Goal: Obtain resource: Download file/media

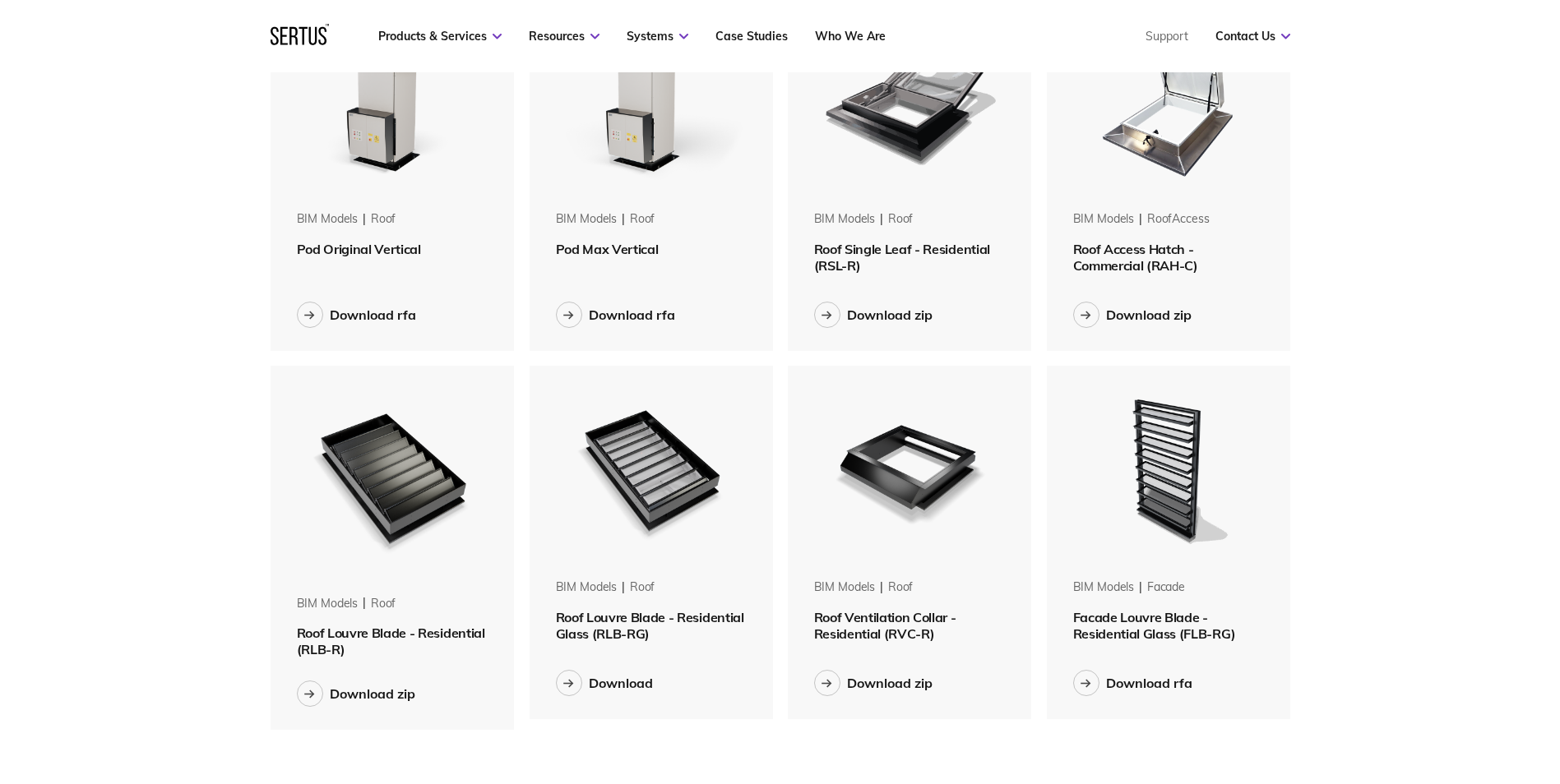
scroll to position [1484, 1045]
click at [582, 677] on button "Download" at bounding box center [604, 683] width 97 height 27
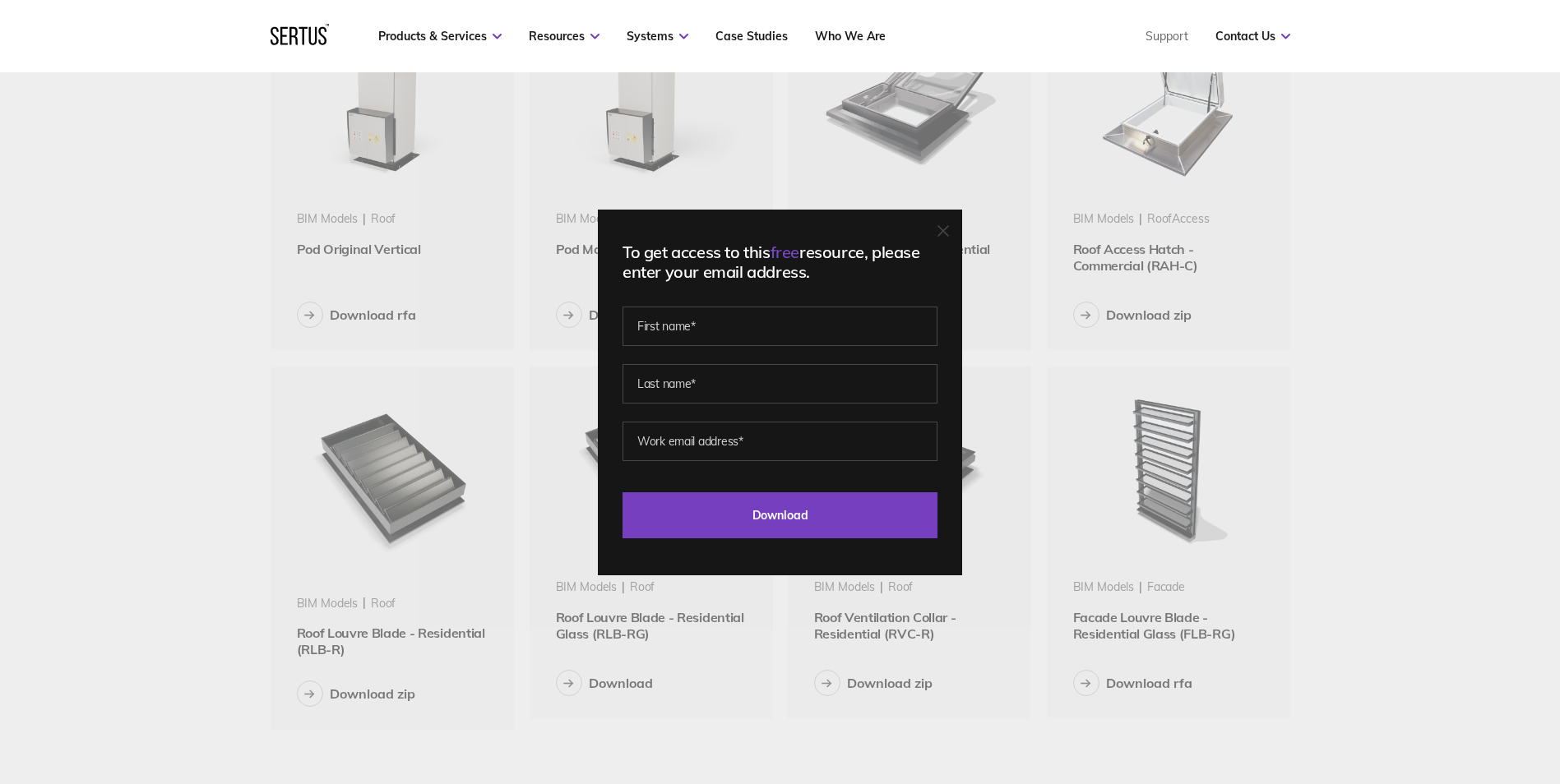
scroll to position [8, 8]
click at [757, 333] on input "text" at bounding box center [780, 326] width 315 height 40
type input "Sofia"
type input "Sergiou"
type input "[EMAIL_ADDRESS][DOMAIN_NAME]"
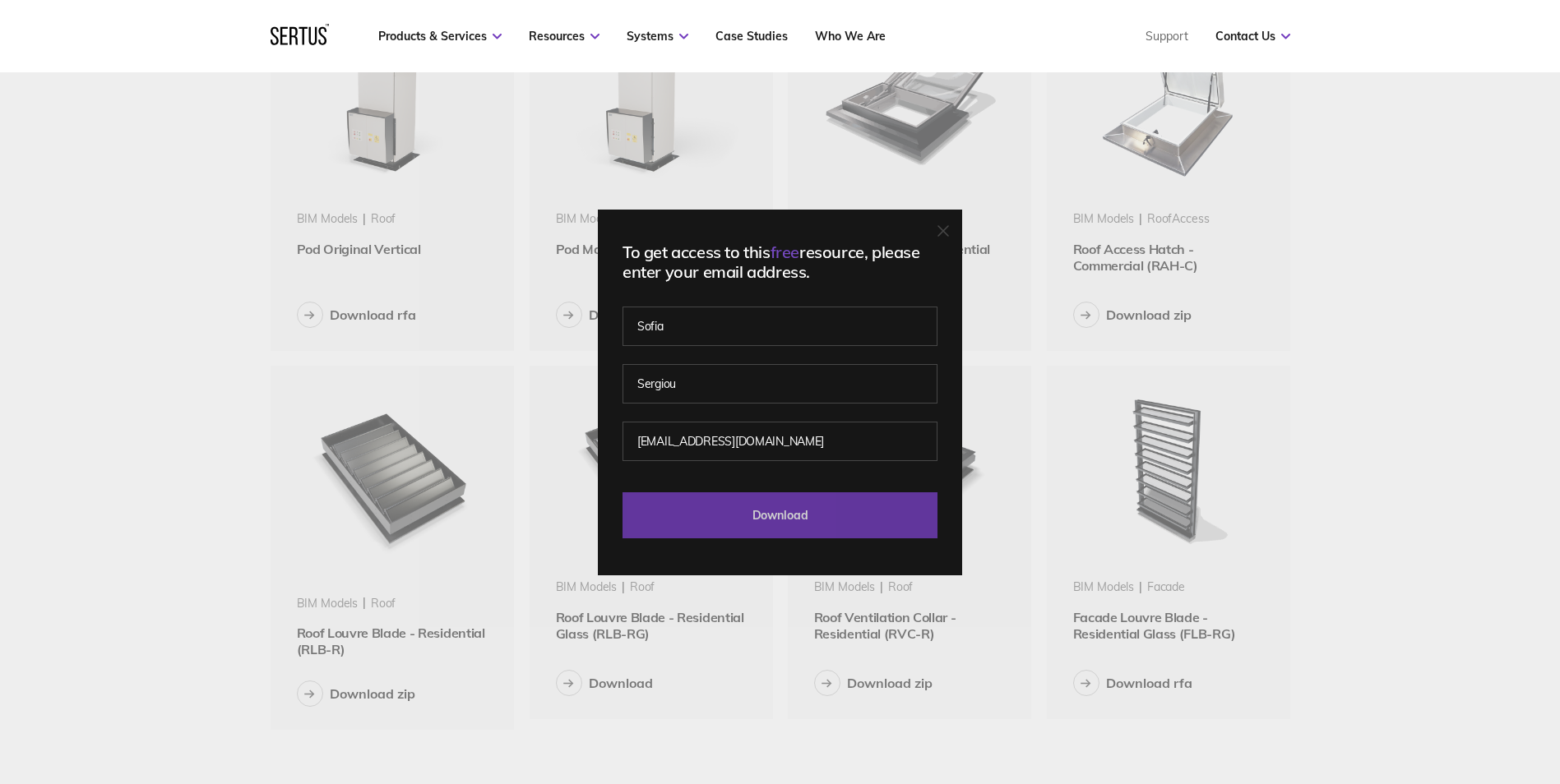
click at [778, 497] on input "Download" at bounding box center [780, 516] width 315 height 46
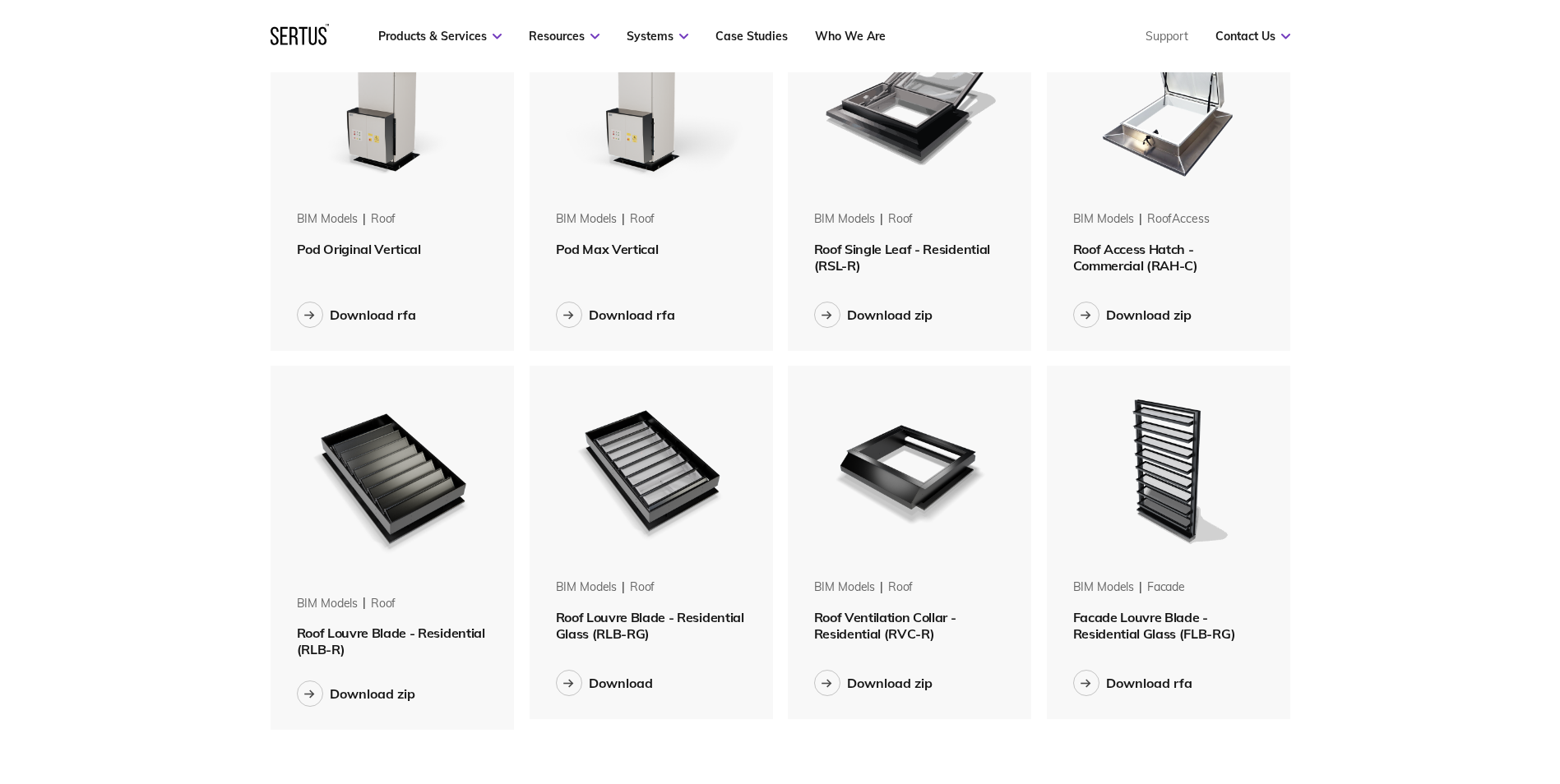
click at [1488, 250] on div "Menu Resources Systems Products Case Studies Who we are Contact us Support Book…" at bounding box center [780, 407] width 1560 height 2625
click at [569, 685] on icon at bounding box center [569, 684] width 11 height 9
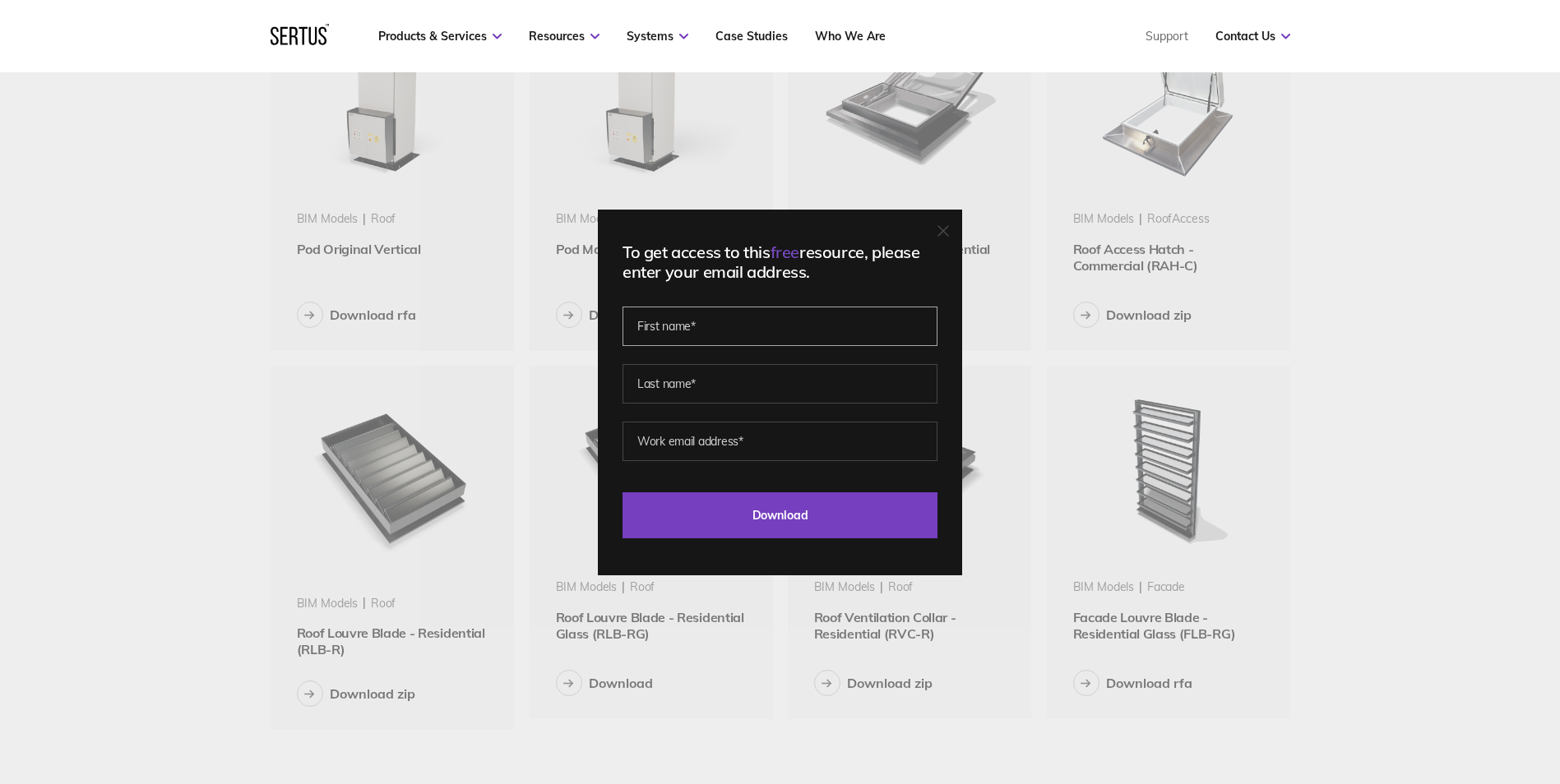
click at [674, 330] on input "text" at bounding box center [780, 326] width 315 height 40
type input "Sofia"
type input "Sergiou"
type input "[EMAIL_ADDRESS][DOMAIN_NAME]"
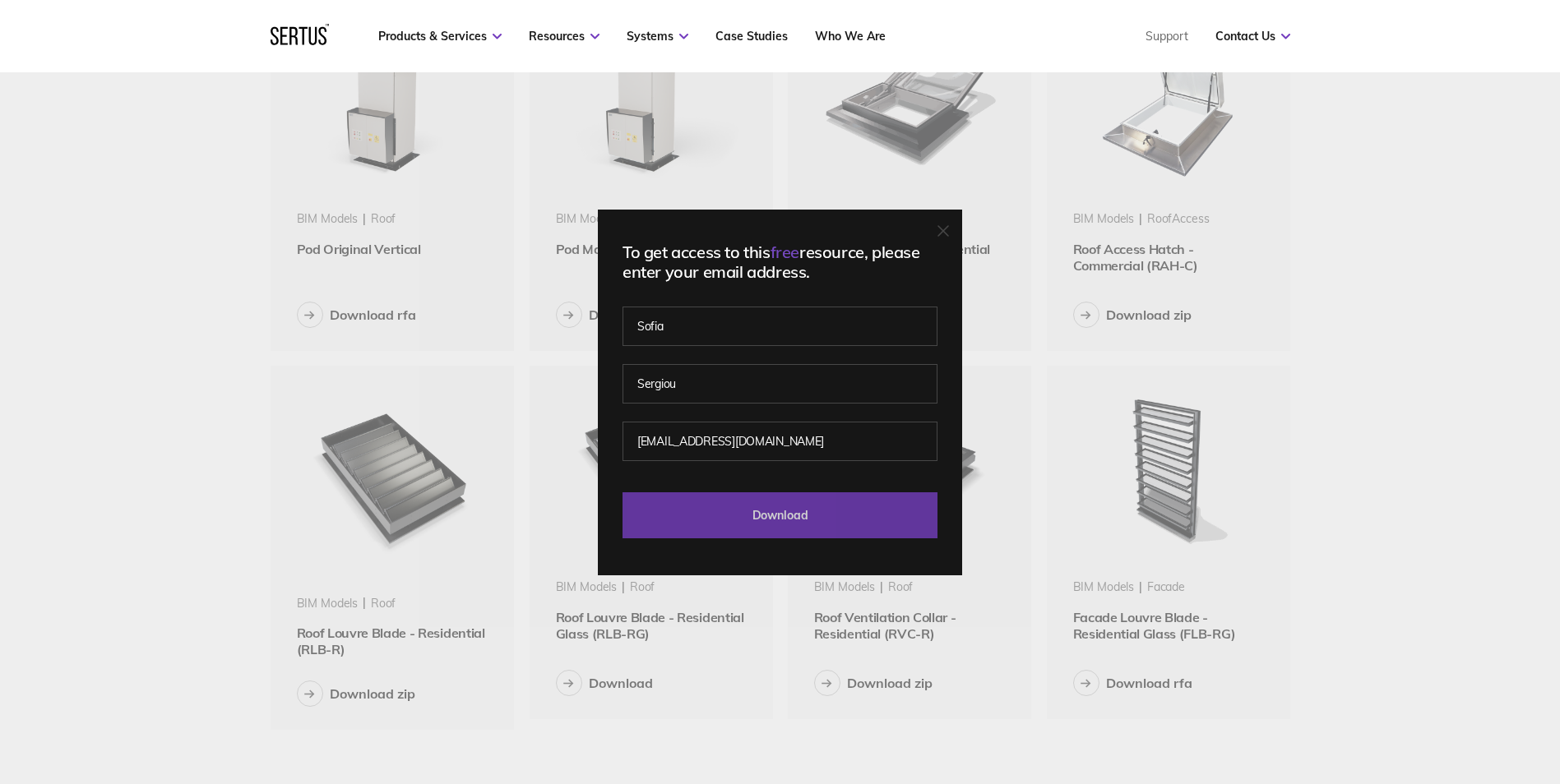
click at [727, 509] on input "Download" at bounding box center [780, 516] width 315 height 46
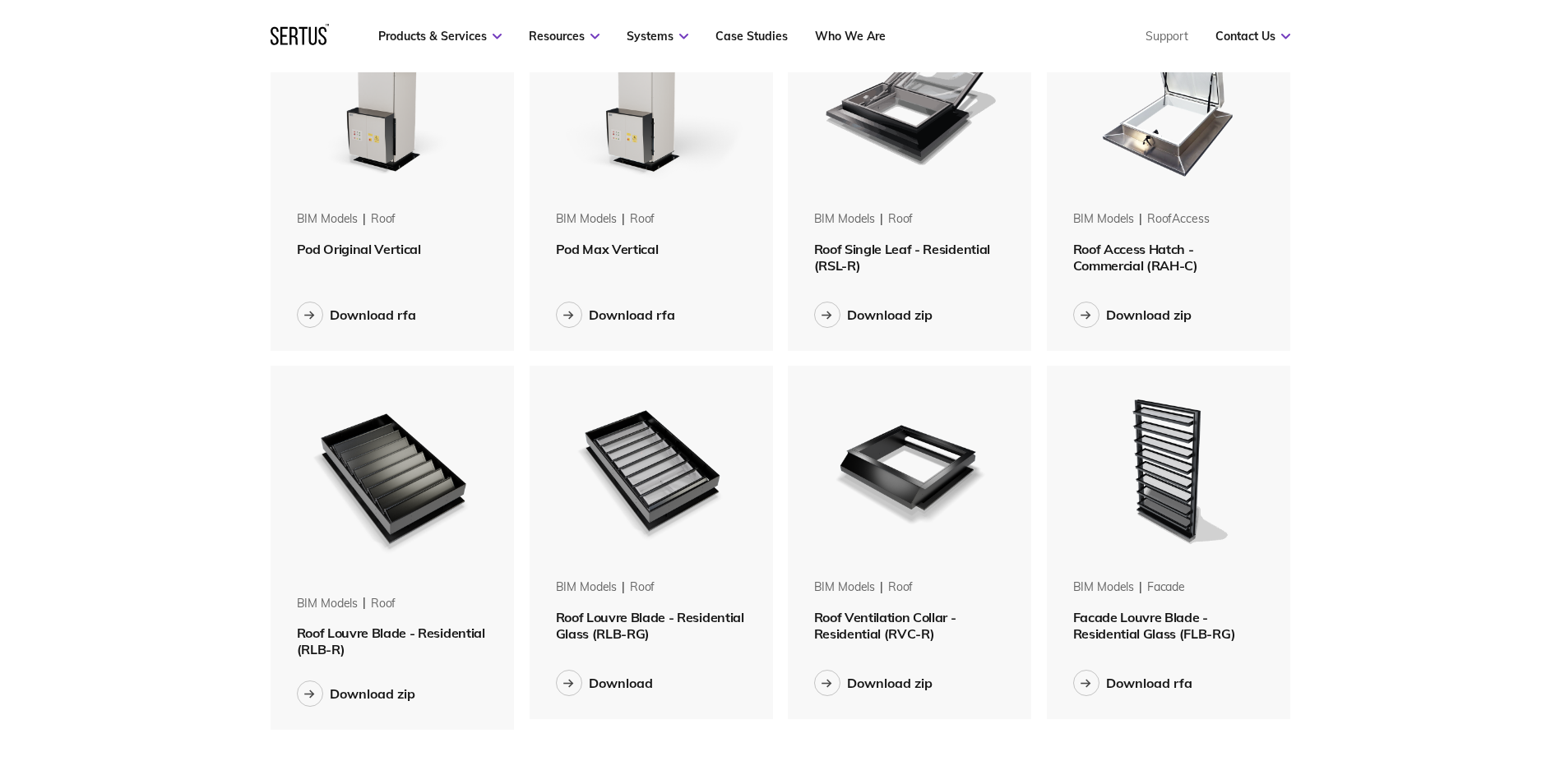
click at [645, 483] on img at bounding box center [651, 469] width 207 height 207
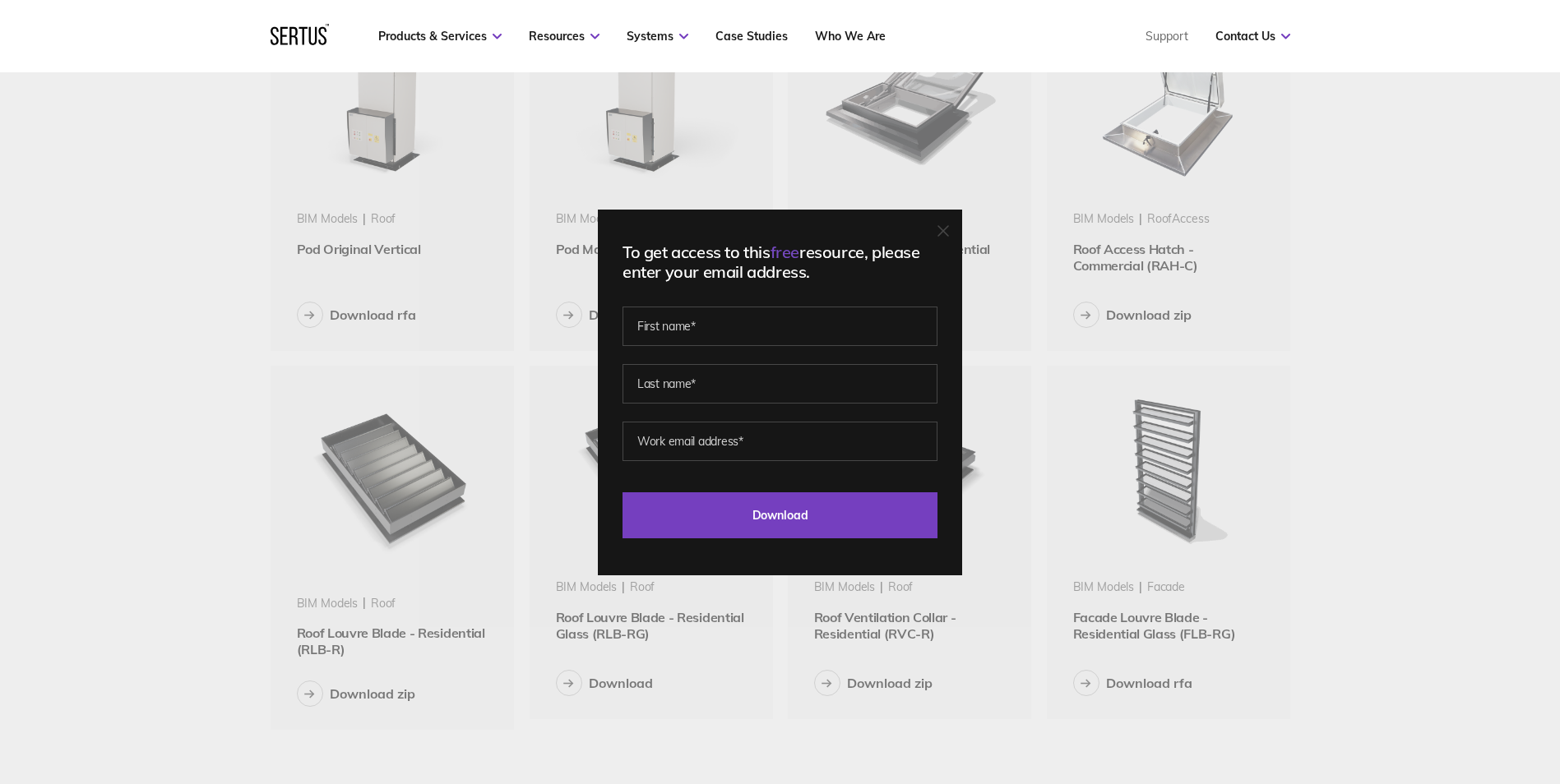
click at [945, 236] on icon at bounding box center [943, 231] width 11 height 11
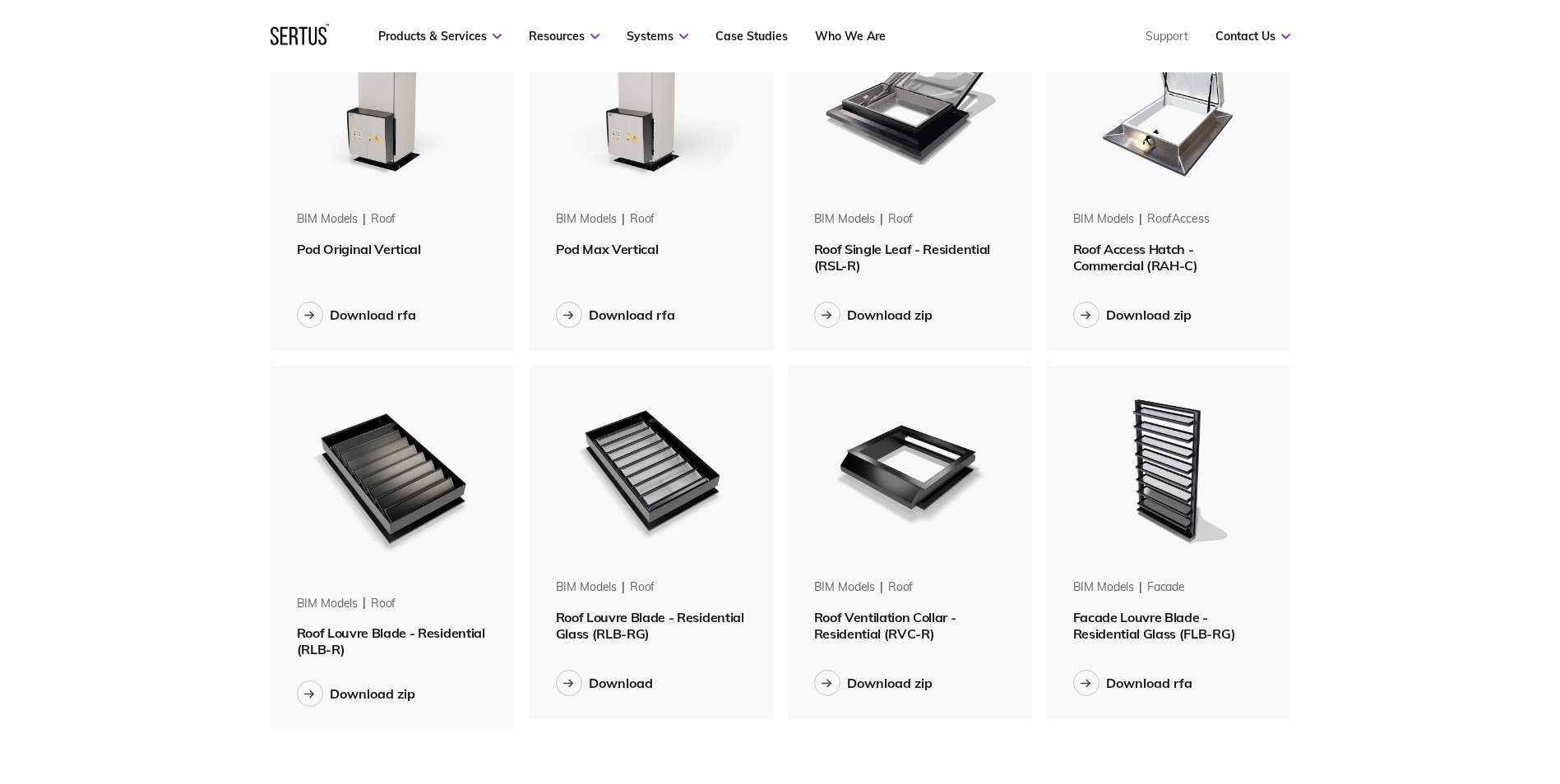
click at [1426, 250] on div "Menu Resources Systems Products Case Studies Who we are Contact us Support Book…" at bounding box center [780, 407] width 1560 height 2625
click at [581, 675] on button "Download" at bounding box center [604, 683] width 97 height 27
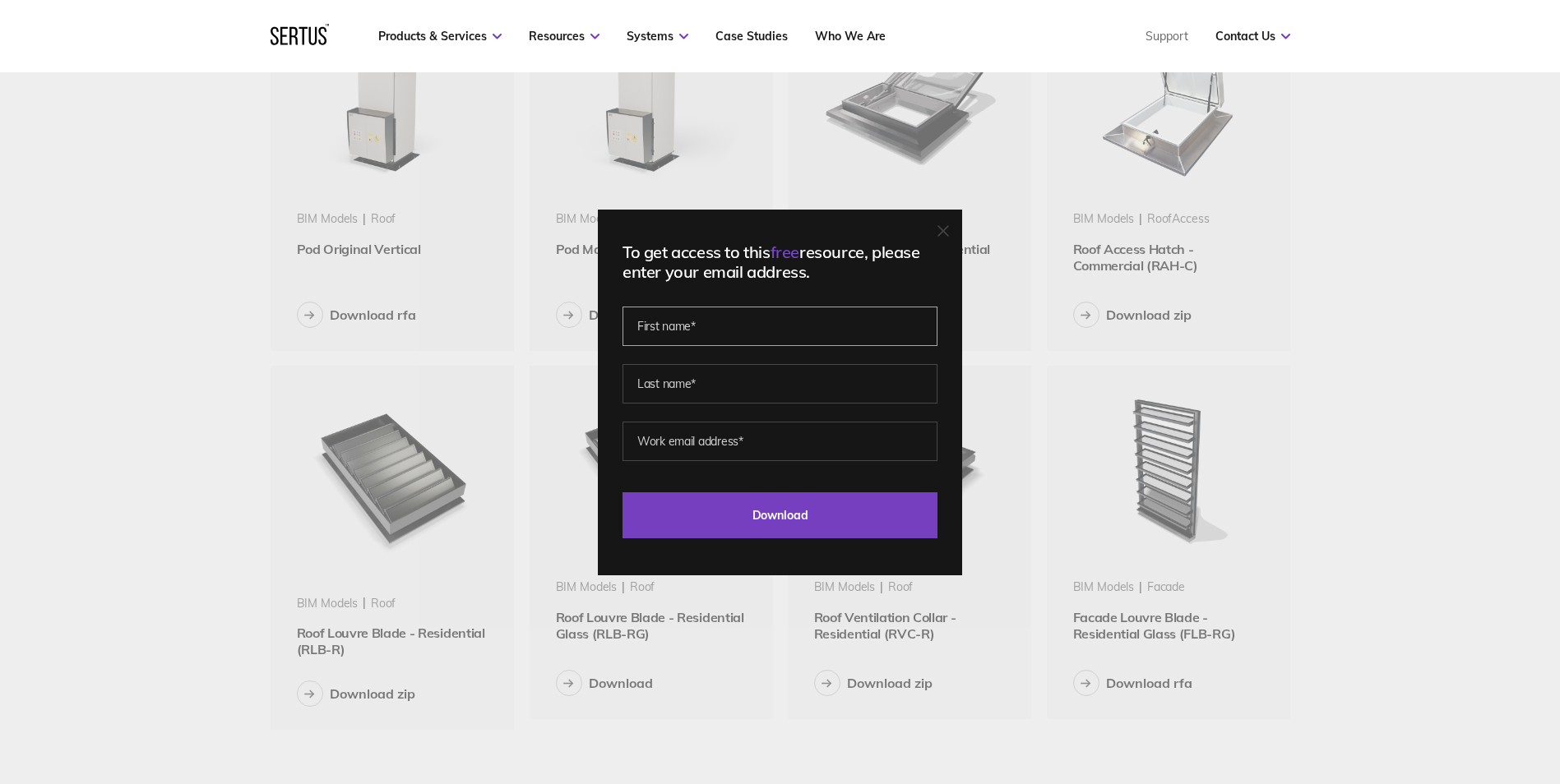
click at [697, 313] on input "text" at bounding box center [780, 326] width 315 height 40
type input "Sofia"
type input "Sergiou"
type input "[EMAIL_ADDRESS][DOMAIN_NAME]"
drag, startPoint x: 833, startPoint y: 438, endPoint x: 623, endPoint y: 439, distance: 210.0
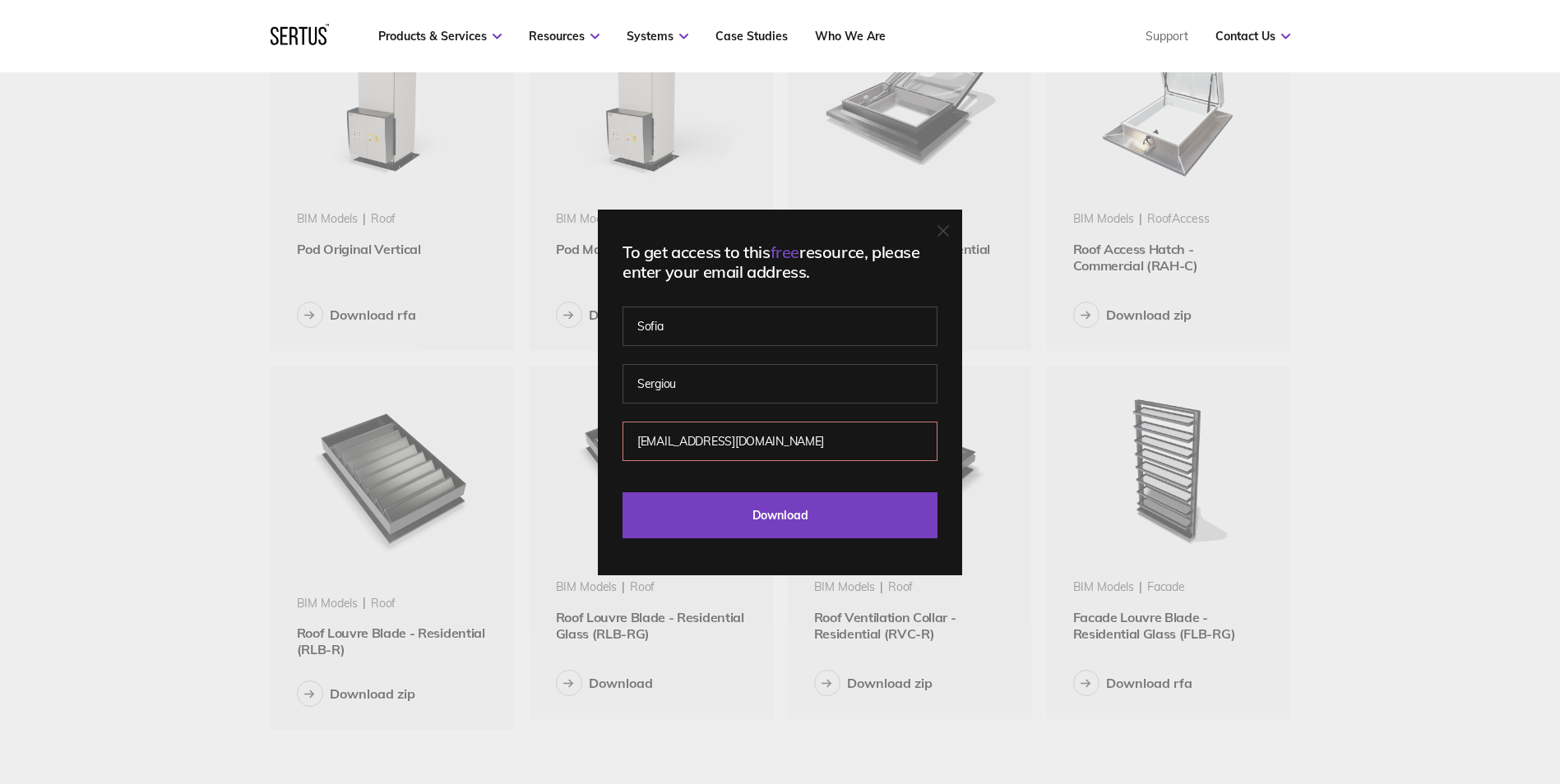
click at [623, 439] on div "To get access to this free resource, please enter your email address. Sofia Ser…" at bounding box center [780, 392] width 364 height 366
click at [692, 448] on input "email" at bounding box center [780, 441] width 315 height 40
type input "[EMAIL_ADDRESS][DOMAIN_NAME]"
click at [746, 509] on input "Download" at bounding box center [780, 516] width 315 height 46
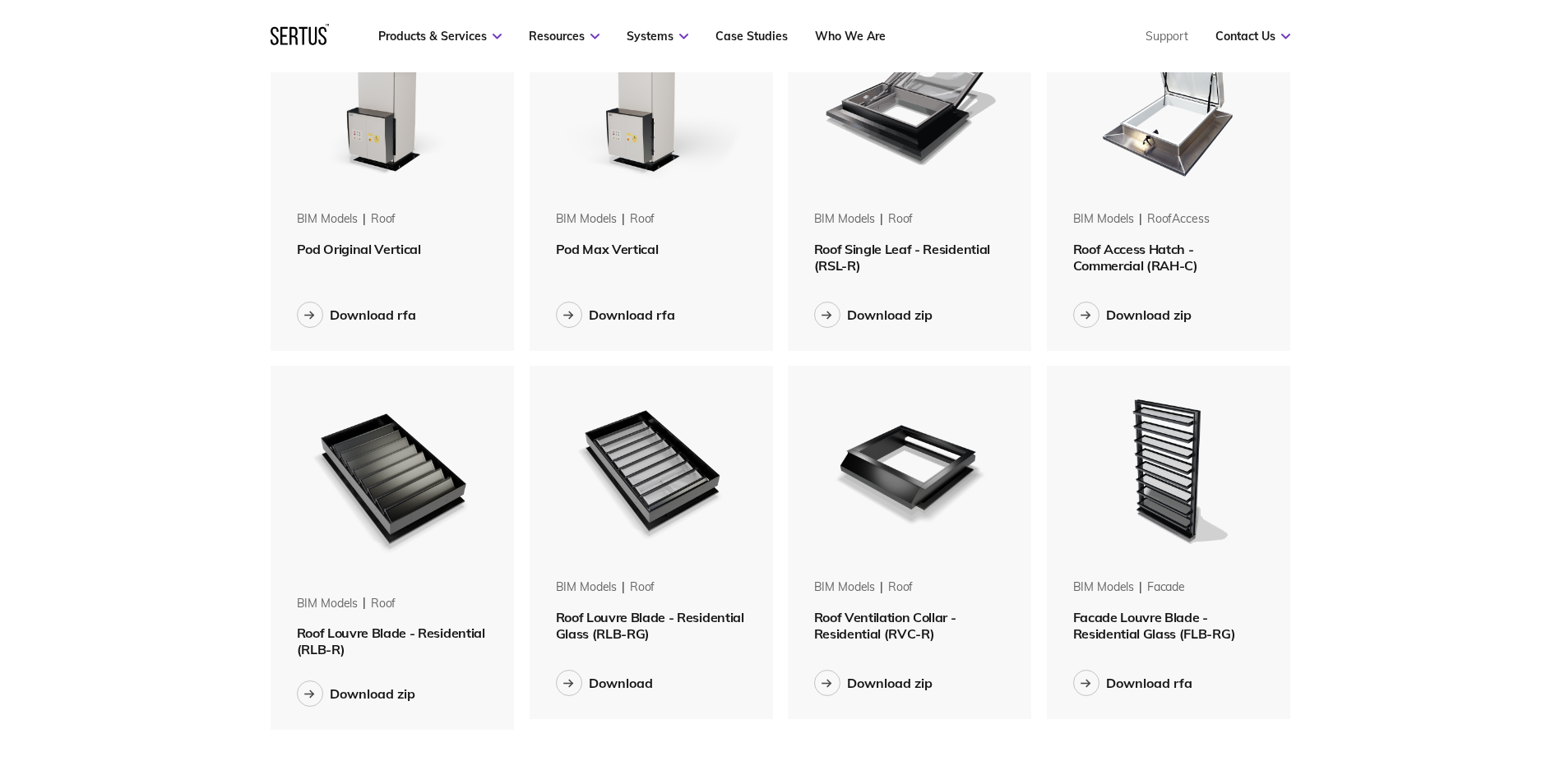
drag, startPoint x: 1511, startPoint y: 177, endPoint x: 1476, endPoint y: 176, distance: 35.0
click at [1511, 175] on div "Menu Resources Systems Products Case Studies Who we are Contact us Support Book…" at bounding box center [780, 407] width 1560 height 2625
click at [636, 528] on img at bounding box center [651, 469] width 207 height 207
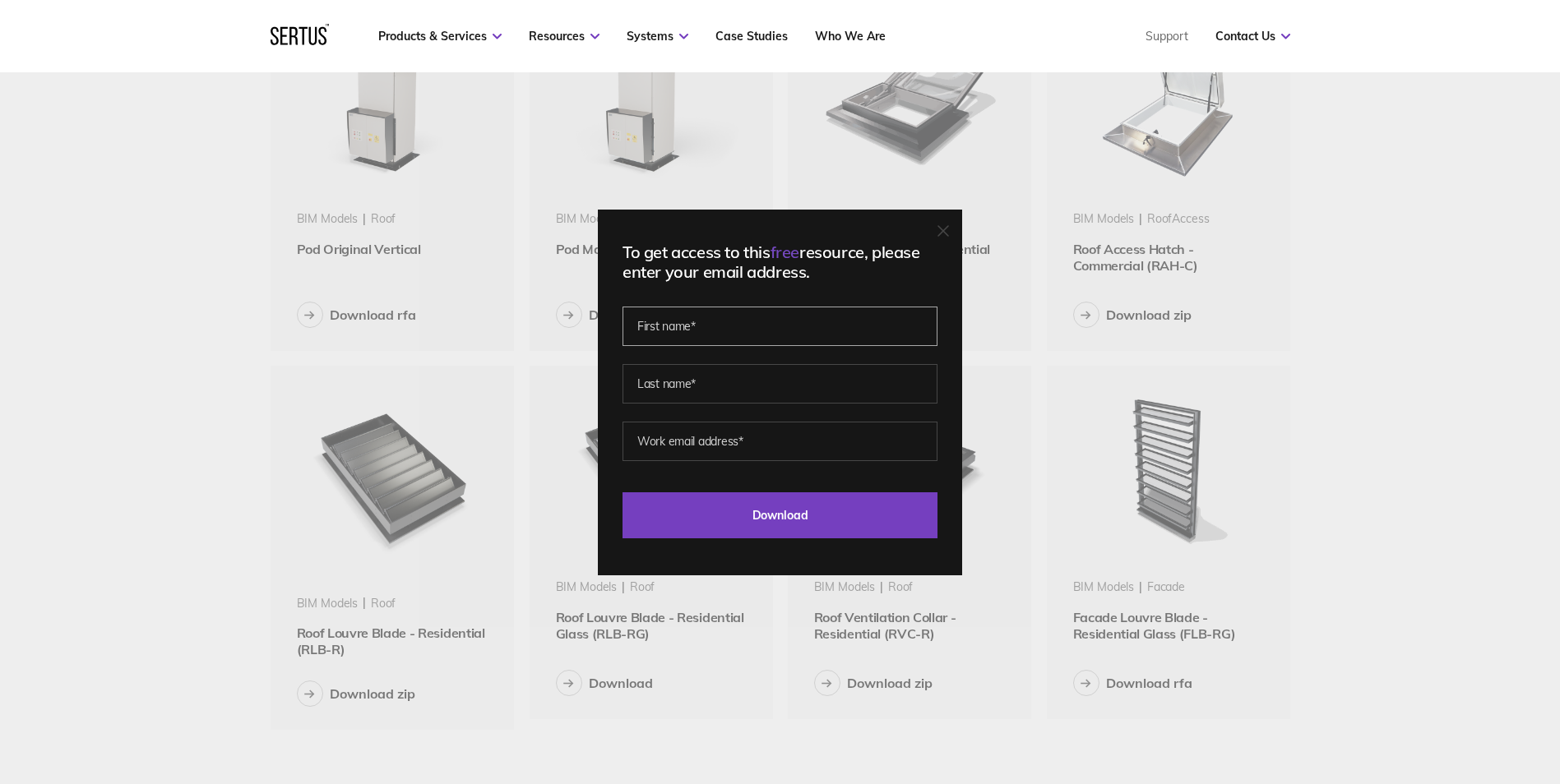
click at [702, 326] on input "text" at bounding box center [780, 326] width 315 height 40
type input "Sofia"
type input "Sergiou"
type input "[EMAIL_ADDRESS][DOMAIN_NAME]"
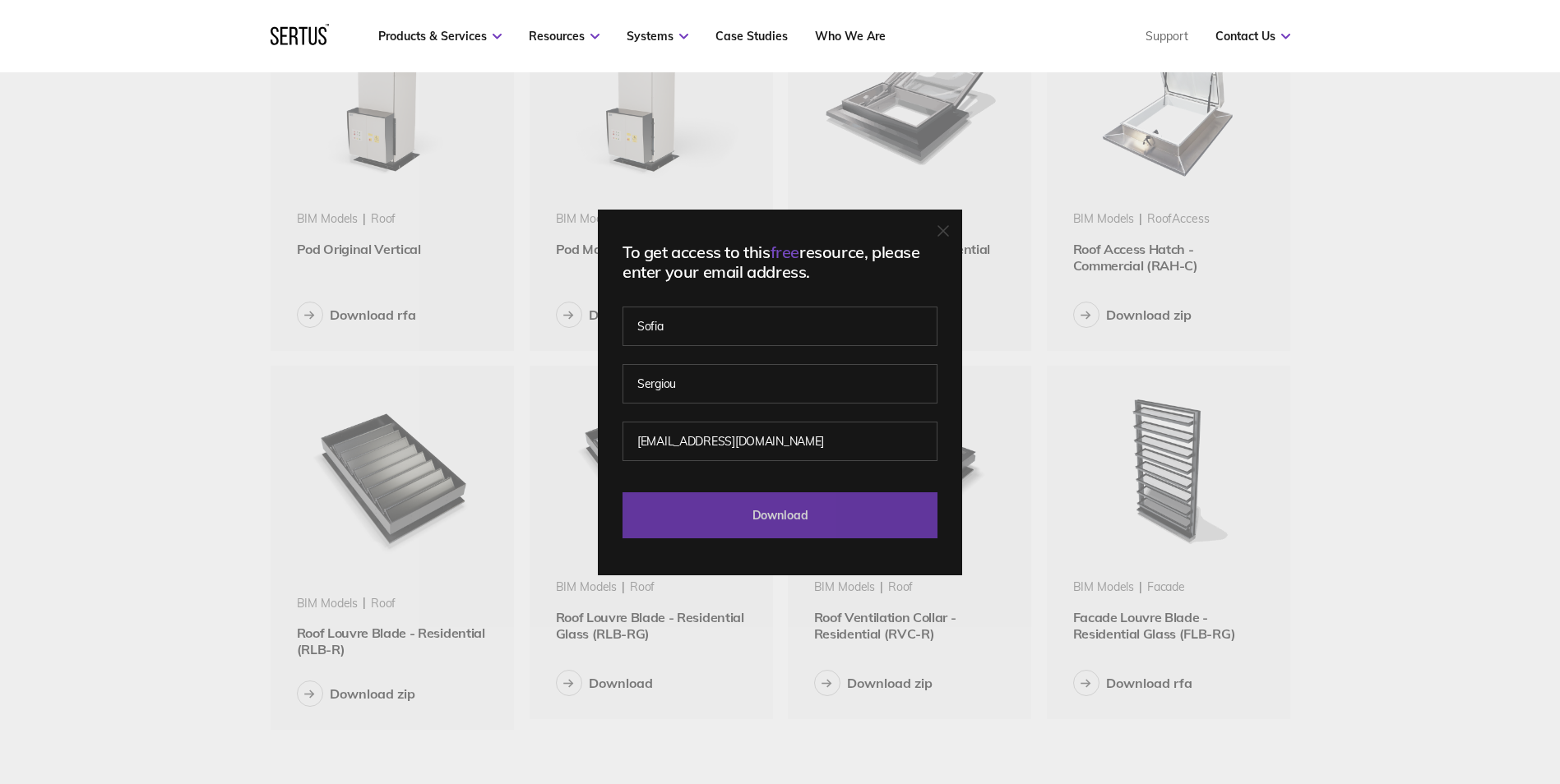
click at [748, 509] on input "Download" at bounding box center [780, 516] width 315 height 46
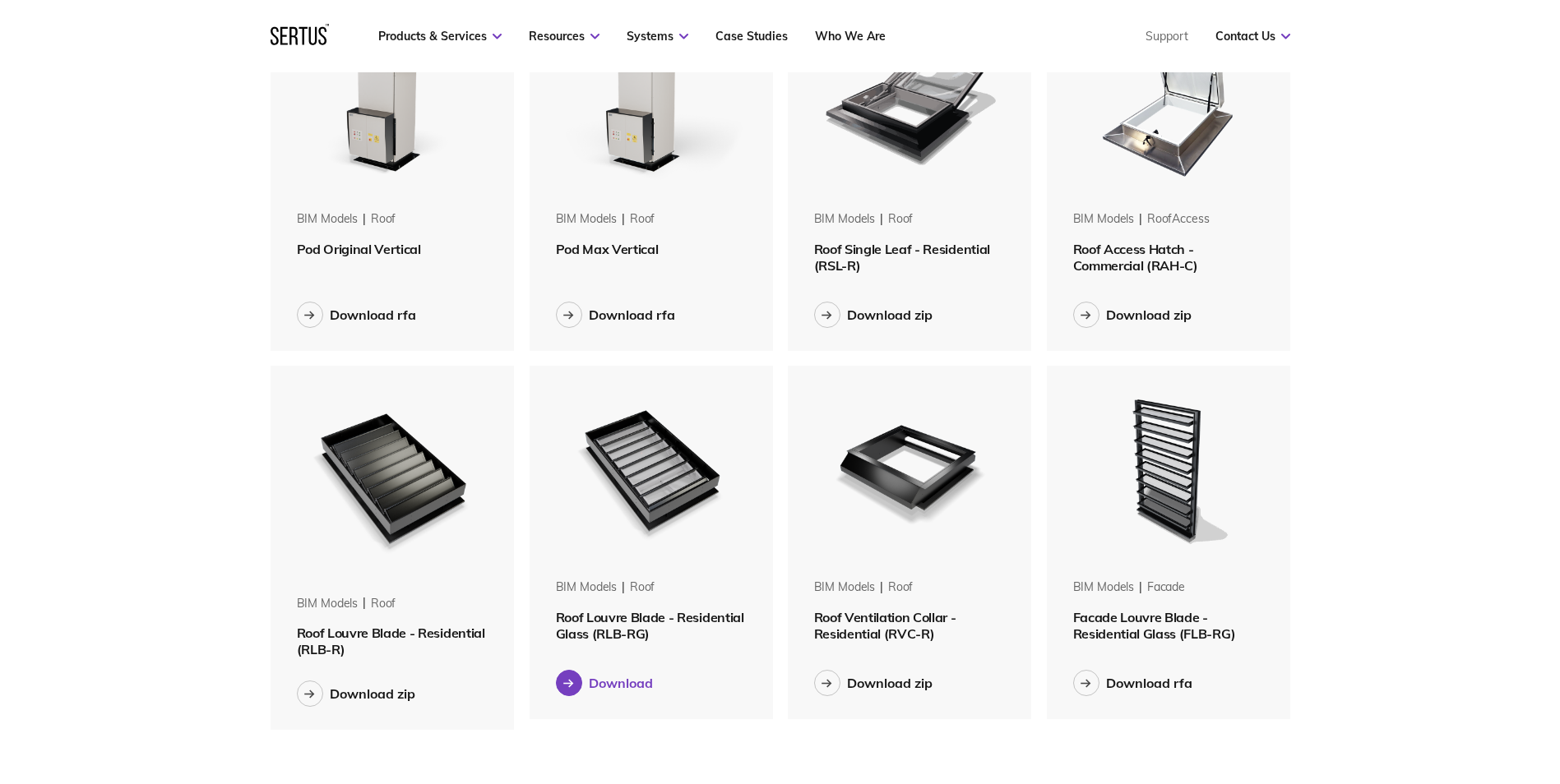
click at [576, 685] on div at bounding box center [569, 683] width 27 height 27
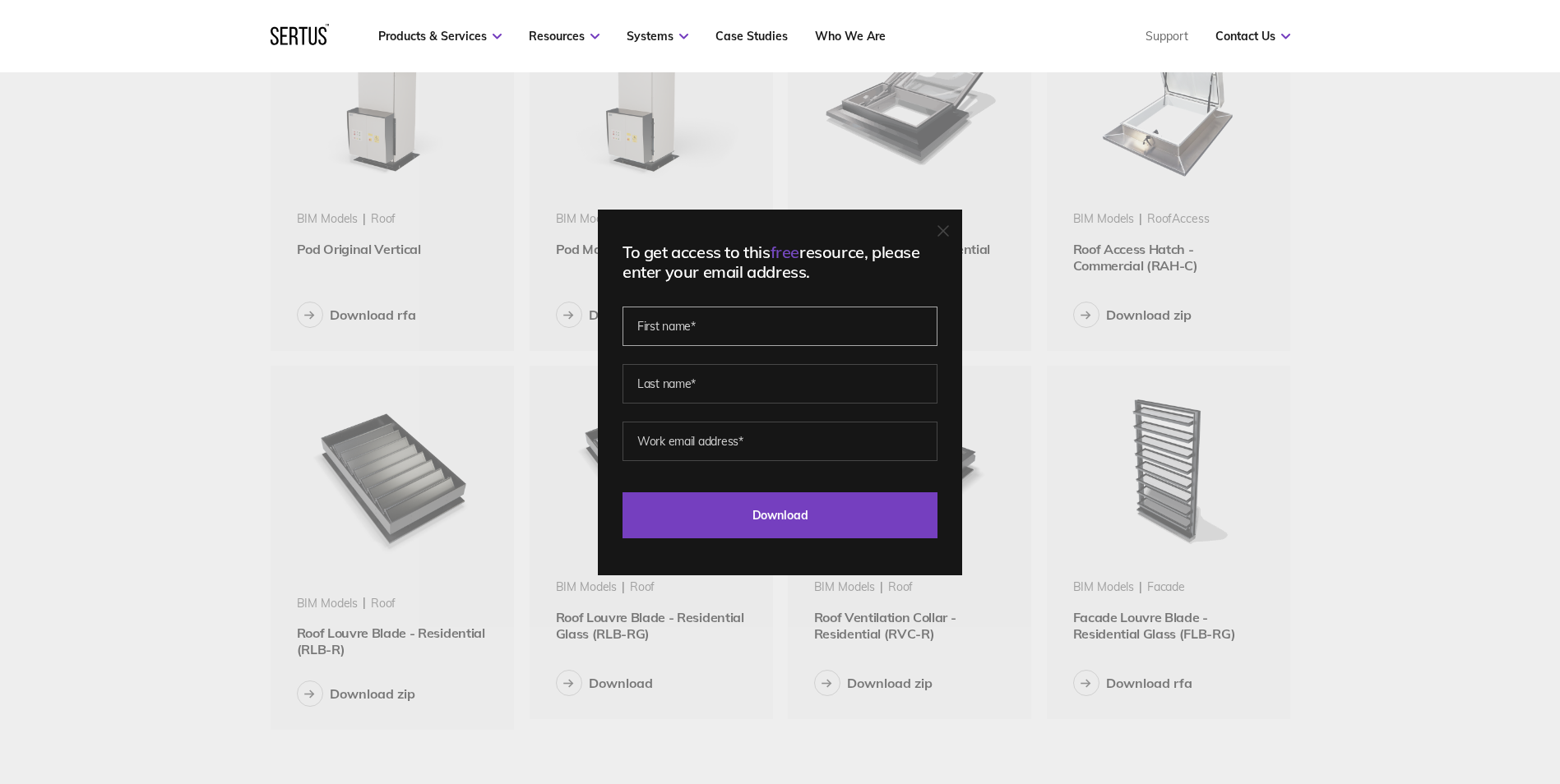
click at [686, 319] on input "text" at bounding box center [780, 326] width 315 height 40
type input "Sofia"
type input "Sergiou"
type input "[EMAIL_ADDRESS][DOMAIN_NAME]"
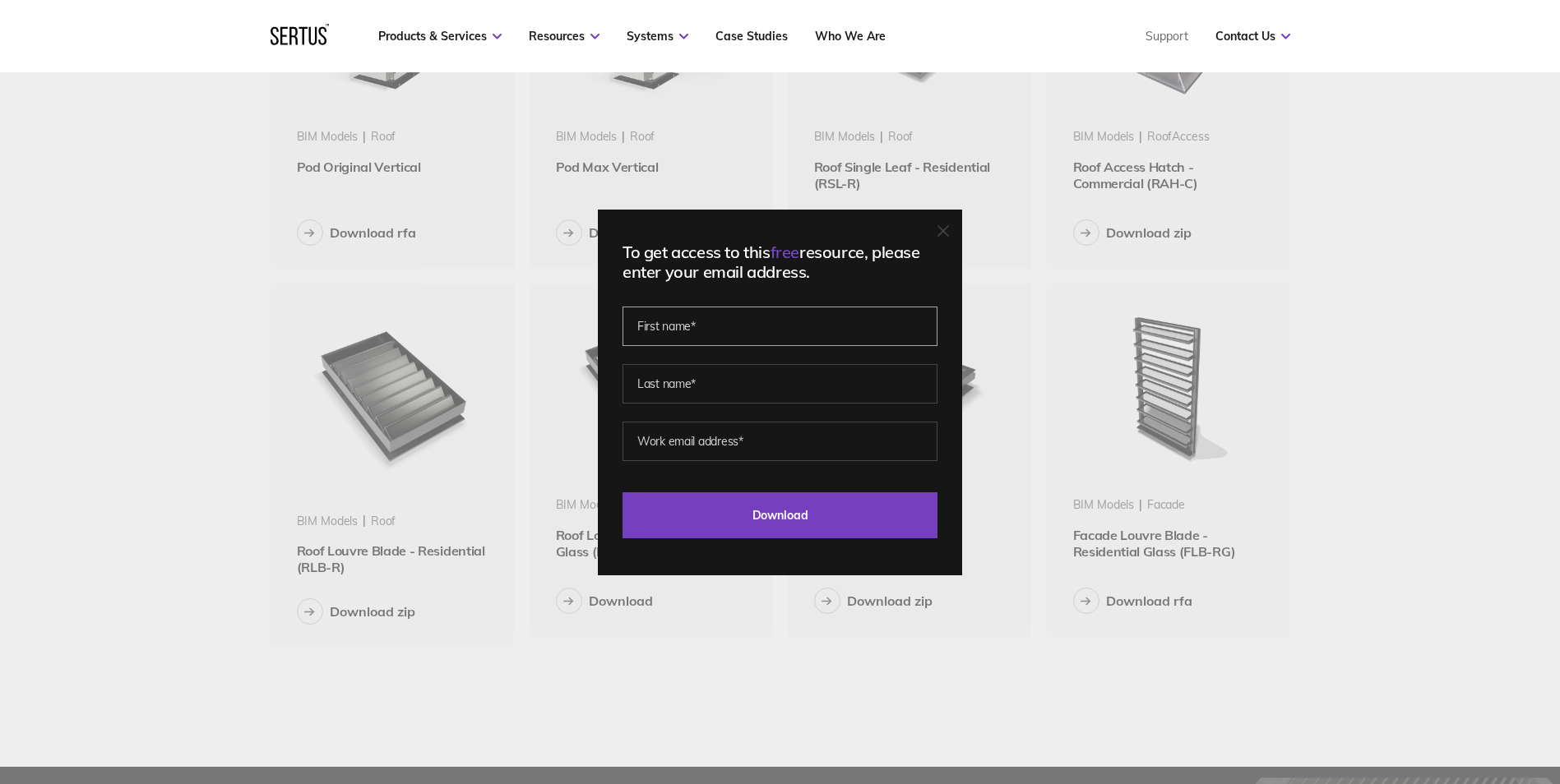
click at [677, 312] on input "text" at bounding box center [780, 326] width 315 height 40
type input "Sofia"
type input "Sergiou"
type input "[EMAIL_ADDRESS][DOMAIN_NAME]"
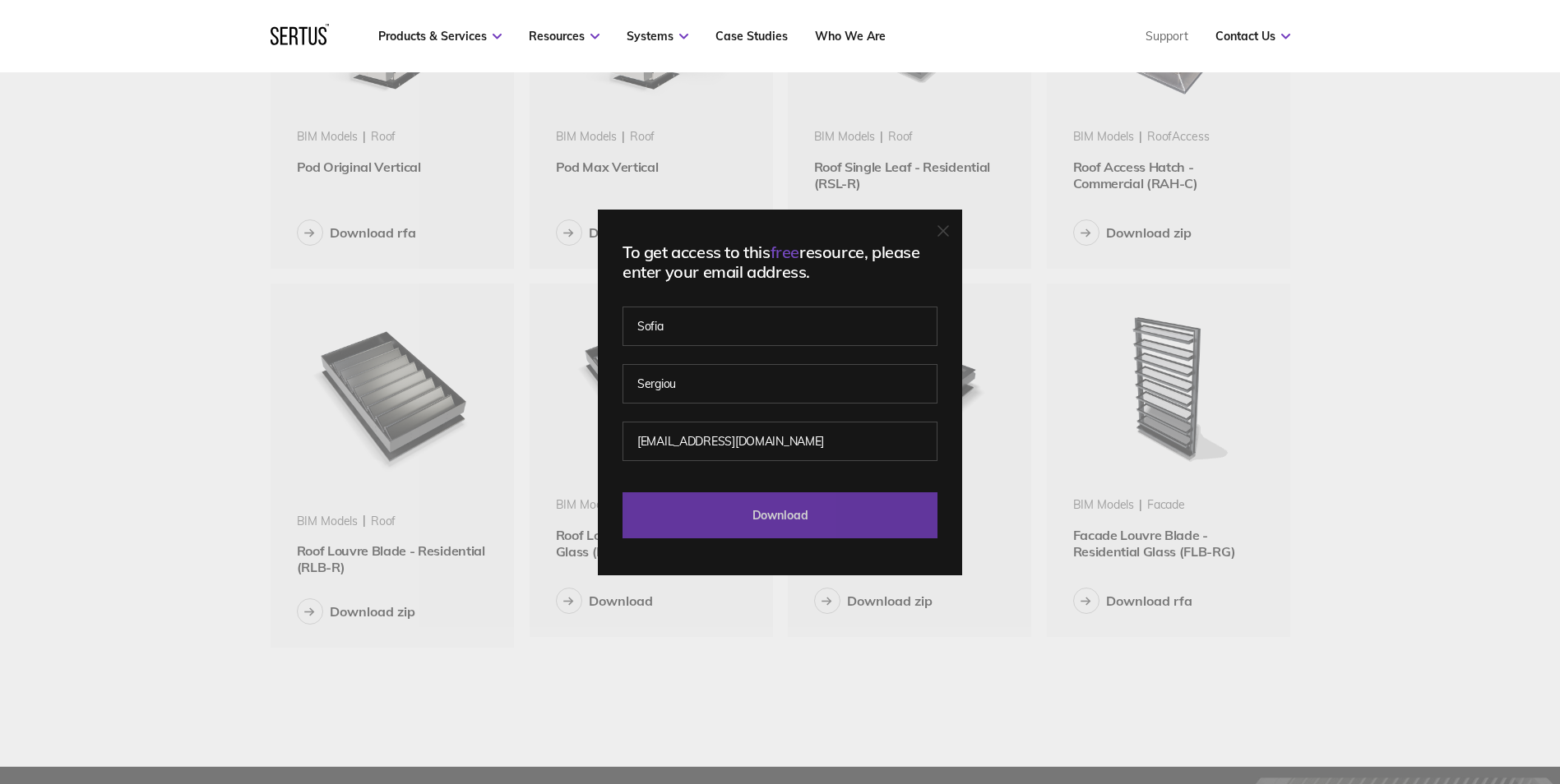
click at [749, 513] on input "Download" at bounding box center [780, 516] width 315 height 46
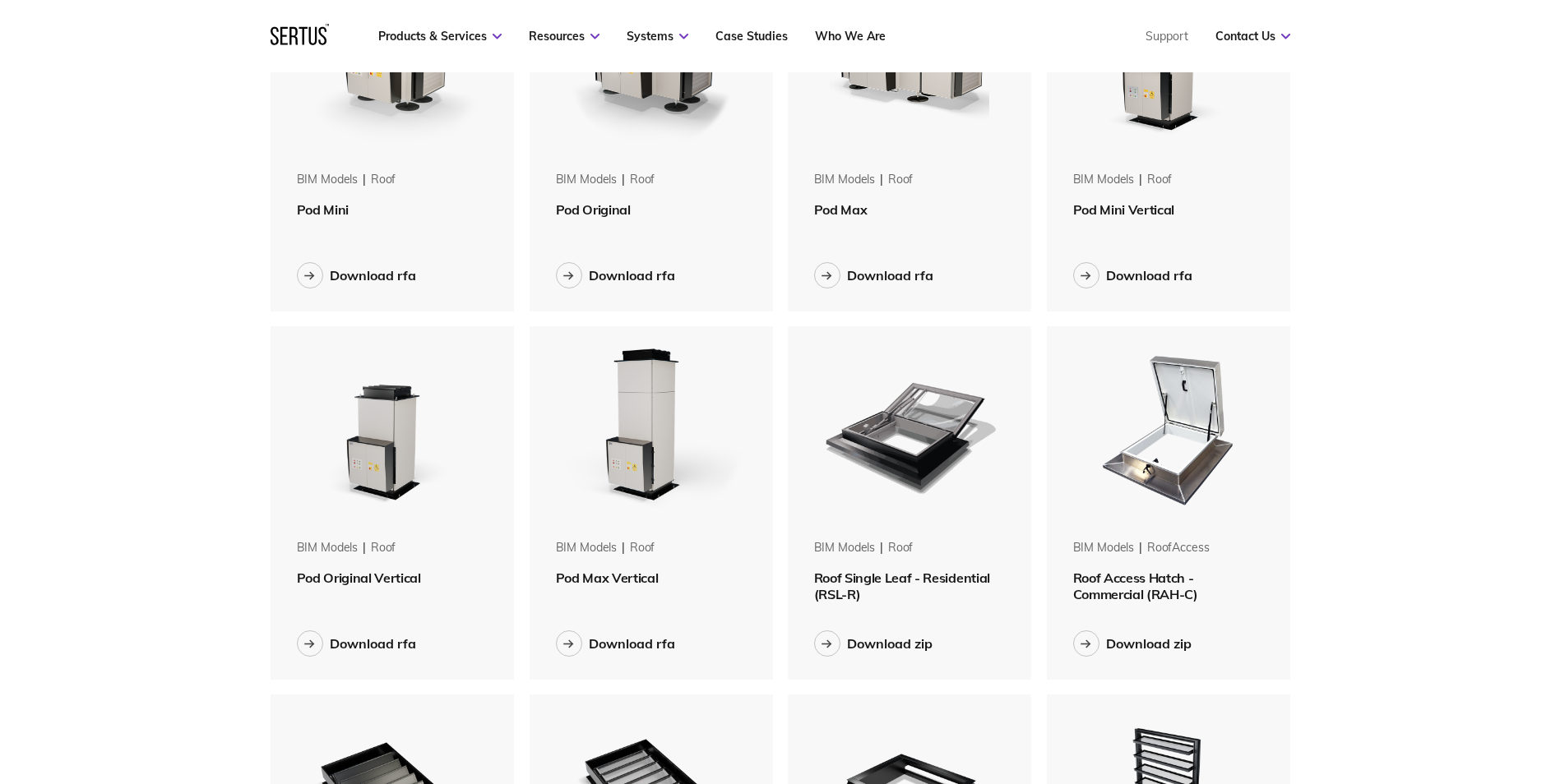
scroll to position [1069, 0]
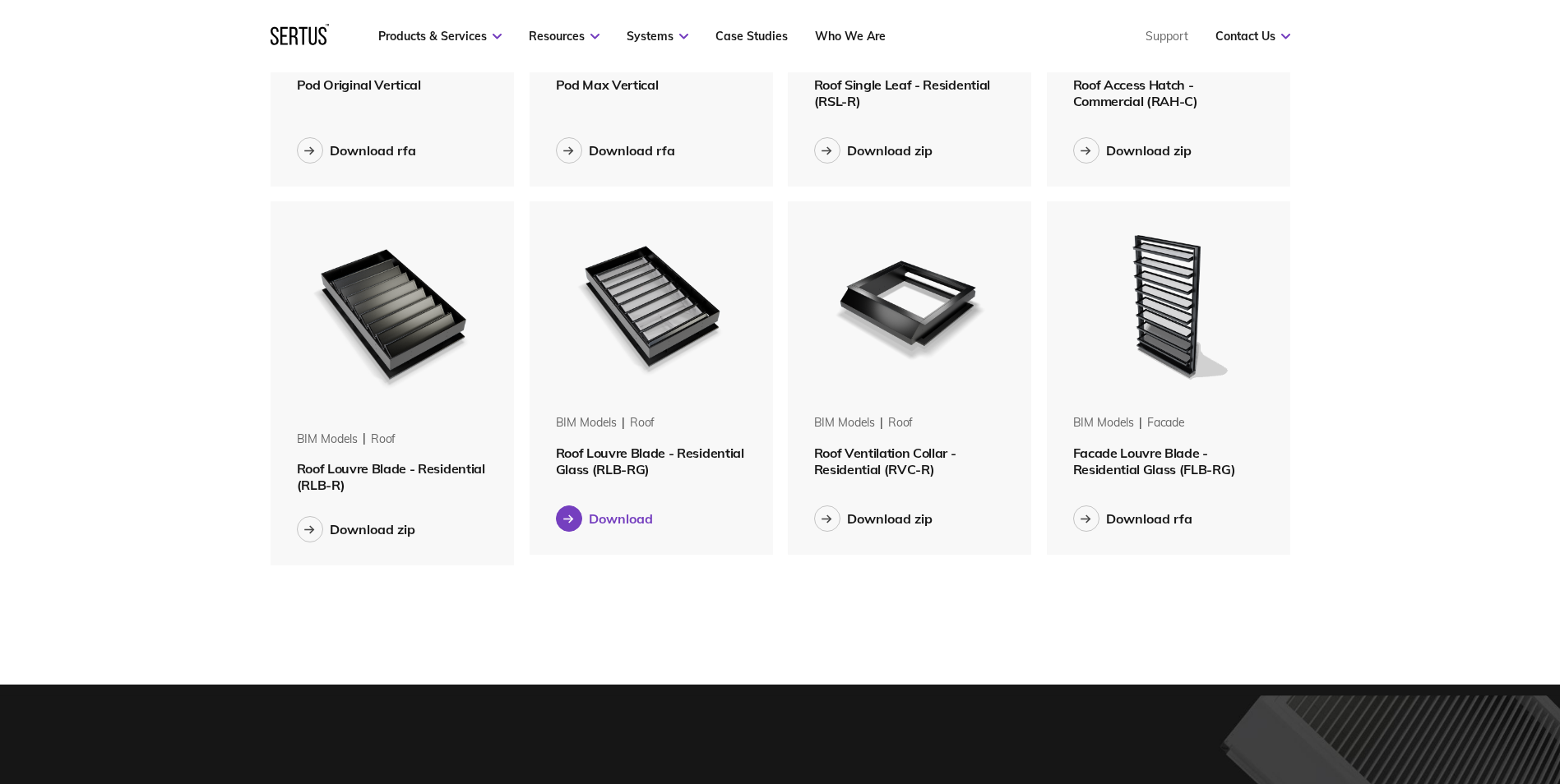
click at [563, 526] on div at bounding box center [569, 519] width 27 height 27
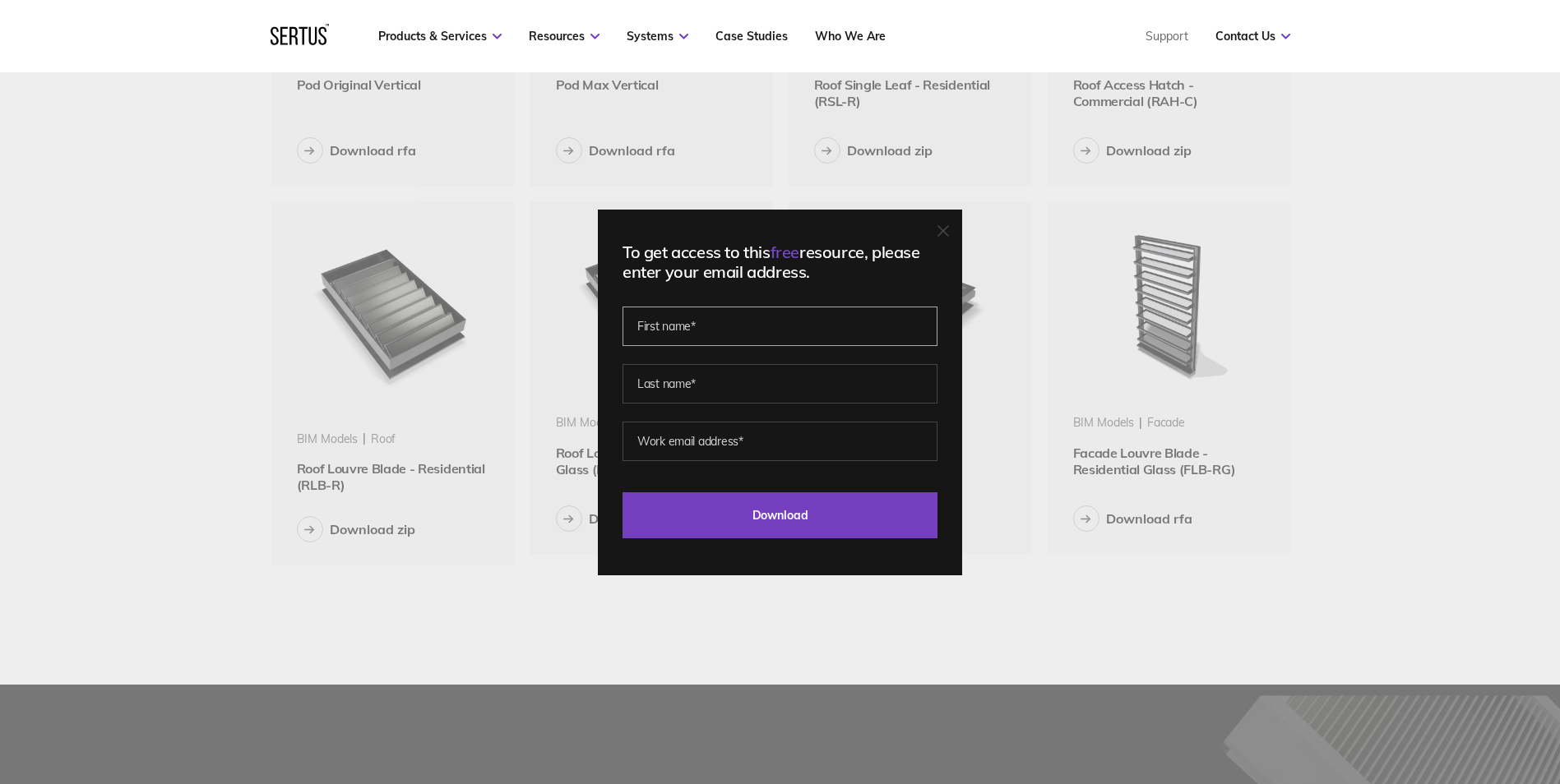
drag, startPoint x: 692, startPoint y: 328, endPoint x: 700, endPoint y: 339, distance: 13.6
click at [692, 328] on input "text" at bounding box center [780, 326] width 315 height 40
type input "Sofia"
type input "Sergiou"
type input "[EMAIL_ADDRESS][DOMAIN_NAME]"
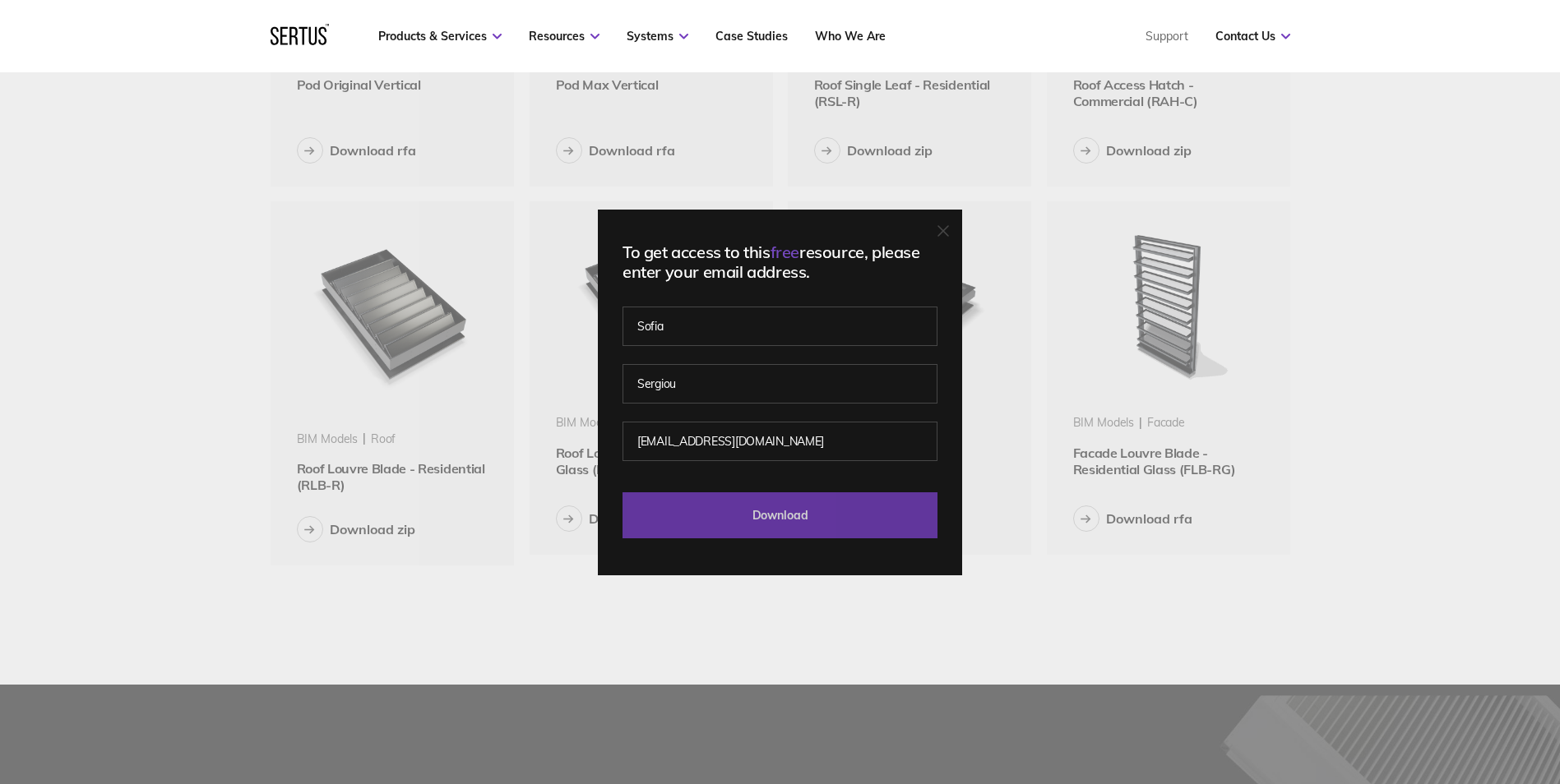
click at [745, 508] on input "Download" at bounding box center [780, 516] width 315 height 46
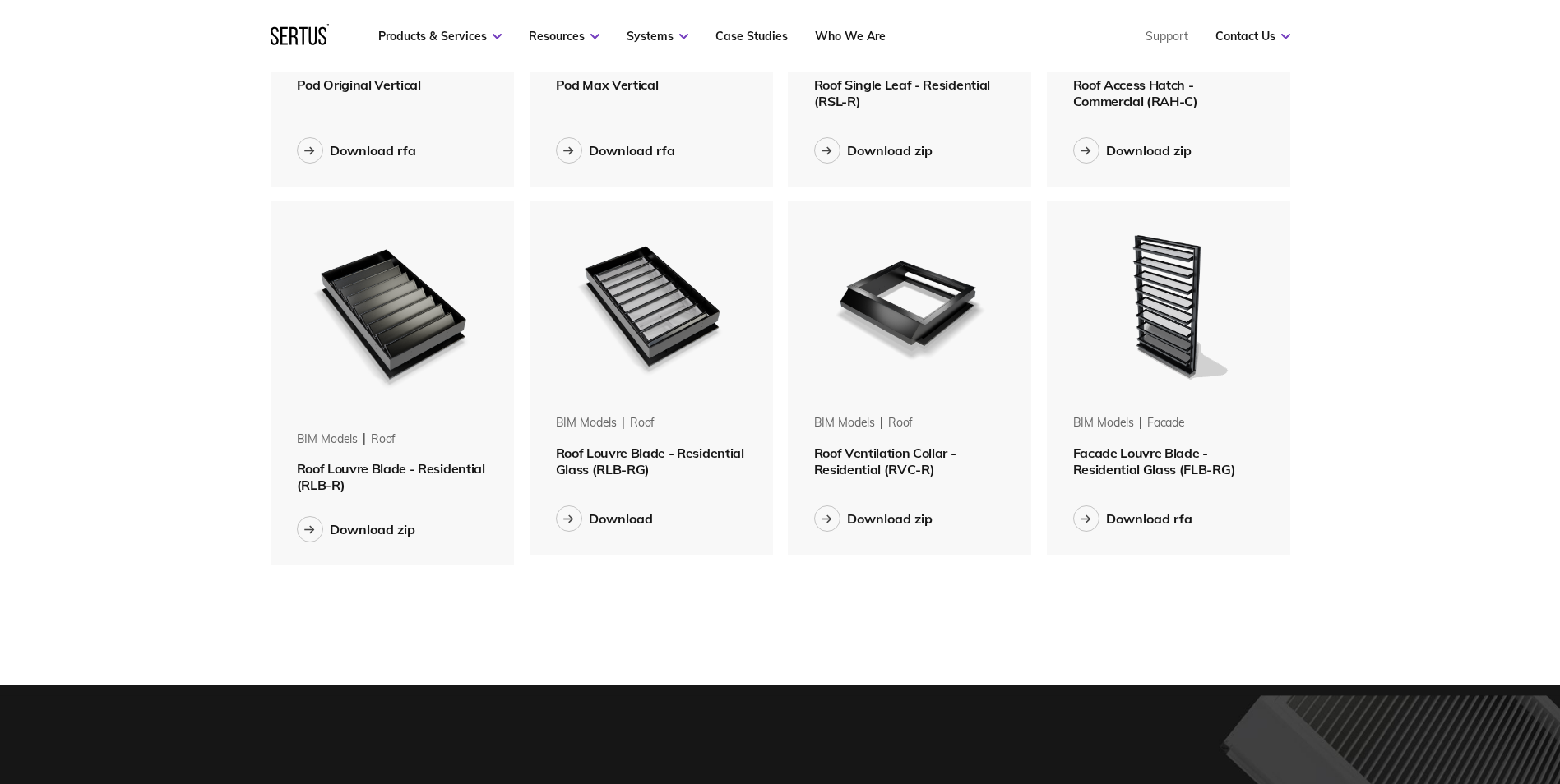
click at [1501, 129] on div "Menu Resources Systems Products Case Studies Who we are Contact us Support Book…" at bounding box center [780, 243] width 1560 height 2625
click at [654, 345] on img at bounding box center [651, 305] width 207 height 207
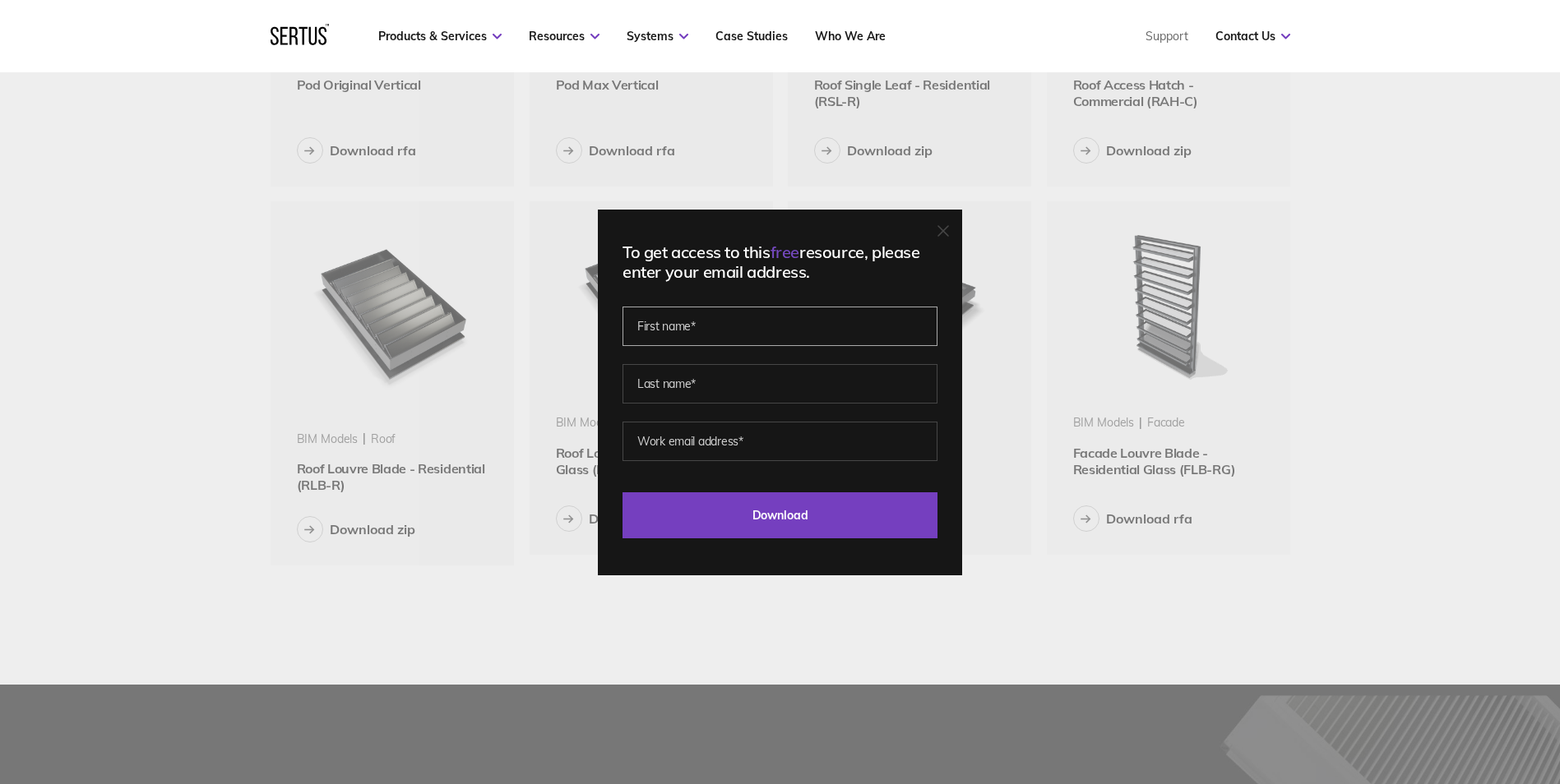
click at [700, 333] on input "text" at bounding box center [780, 326] width 315 height 40
type input "Sofia"
type input "Sergiou"
type input "[EMAIL_ADDRESS][DOMAIN_NAME]"
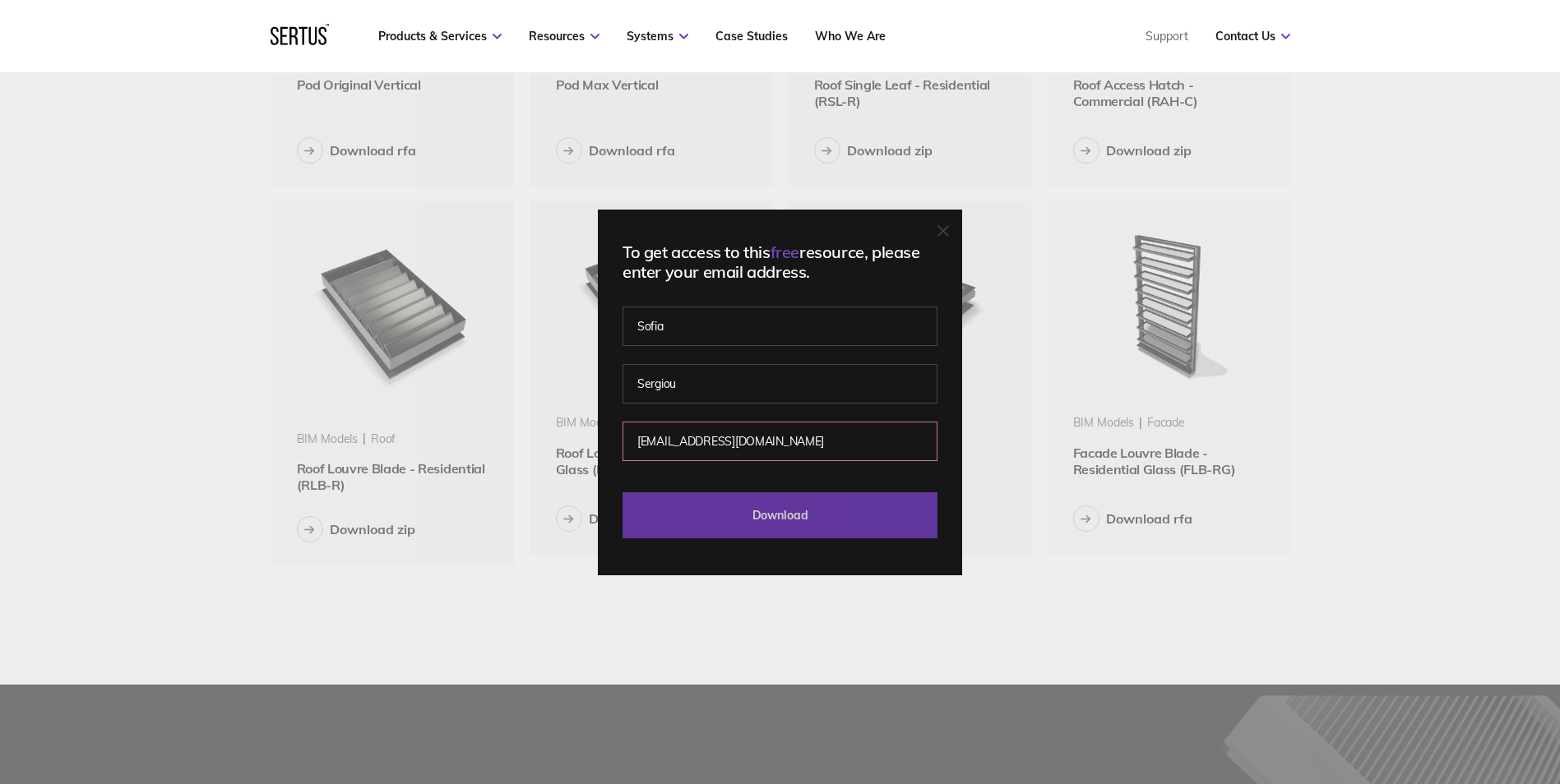
click at [735, 505] on input "Download" at bounding box center [780, 516] width 315 height 46
click at [746, 514] on input "Download" at bounding box center [780, 516] width 315 height 46
click at [821, 525] on input "Download" at bounding box center [780, 516] width 315 height 46
click at [858, 439] on input "[EMAIL_ADDRESS][DOMAIN_NAME]" at bounding box center [780, 441] width 315 height 40
click at [804, 506] on input "Download" at bounding box center [780, 516] width 315 height 46
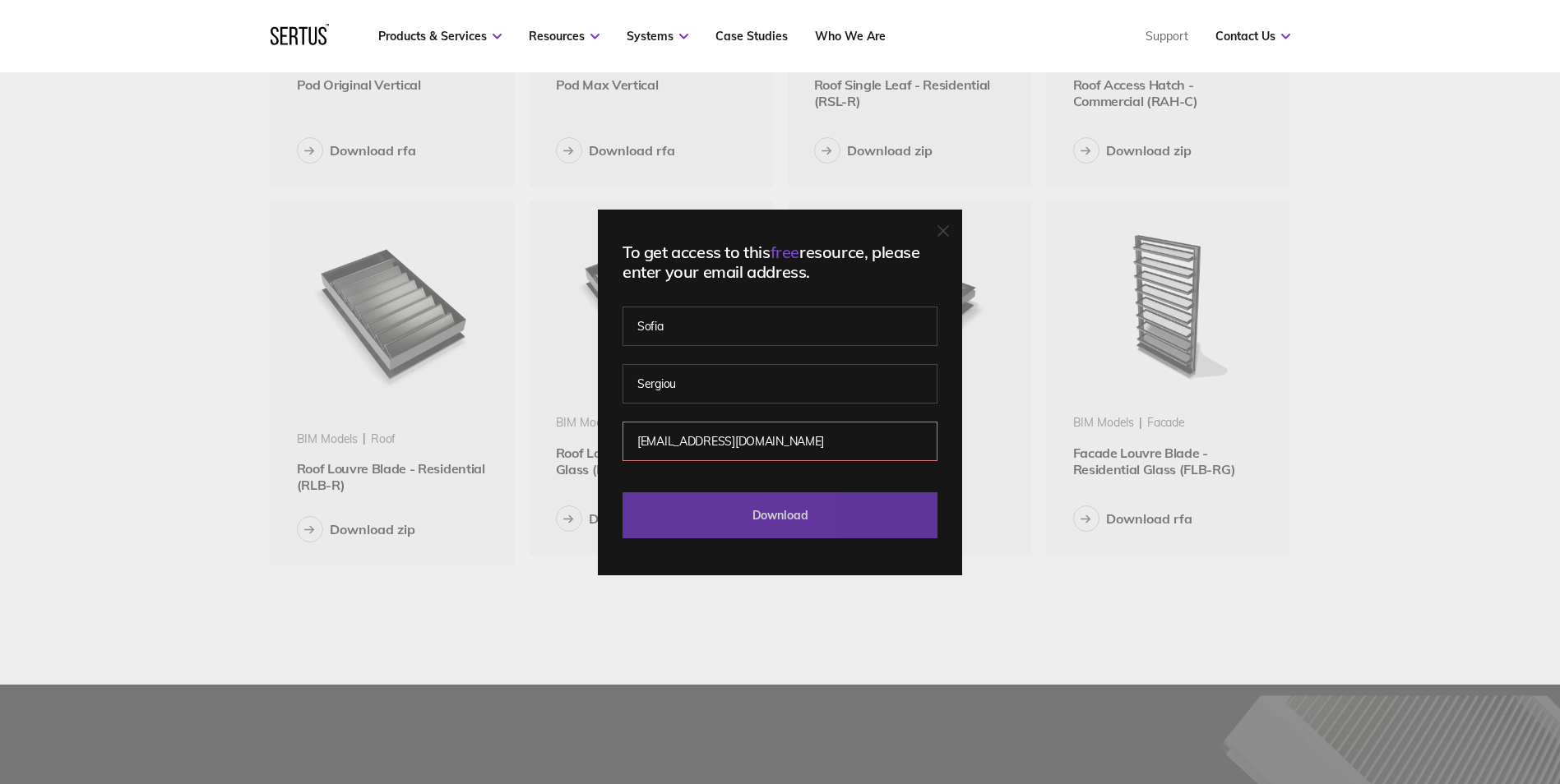
click at [804, 506] on input "Download" at bounding box center [780, 516] width 315 height 46
click at [949, 224] on div at bounding box center [943, 232] width 11 height 17
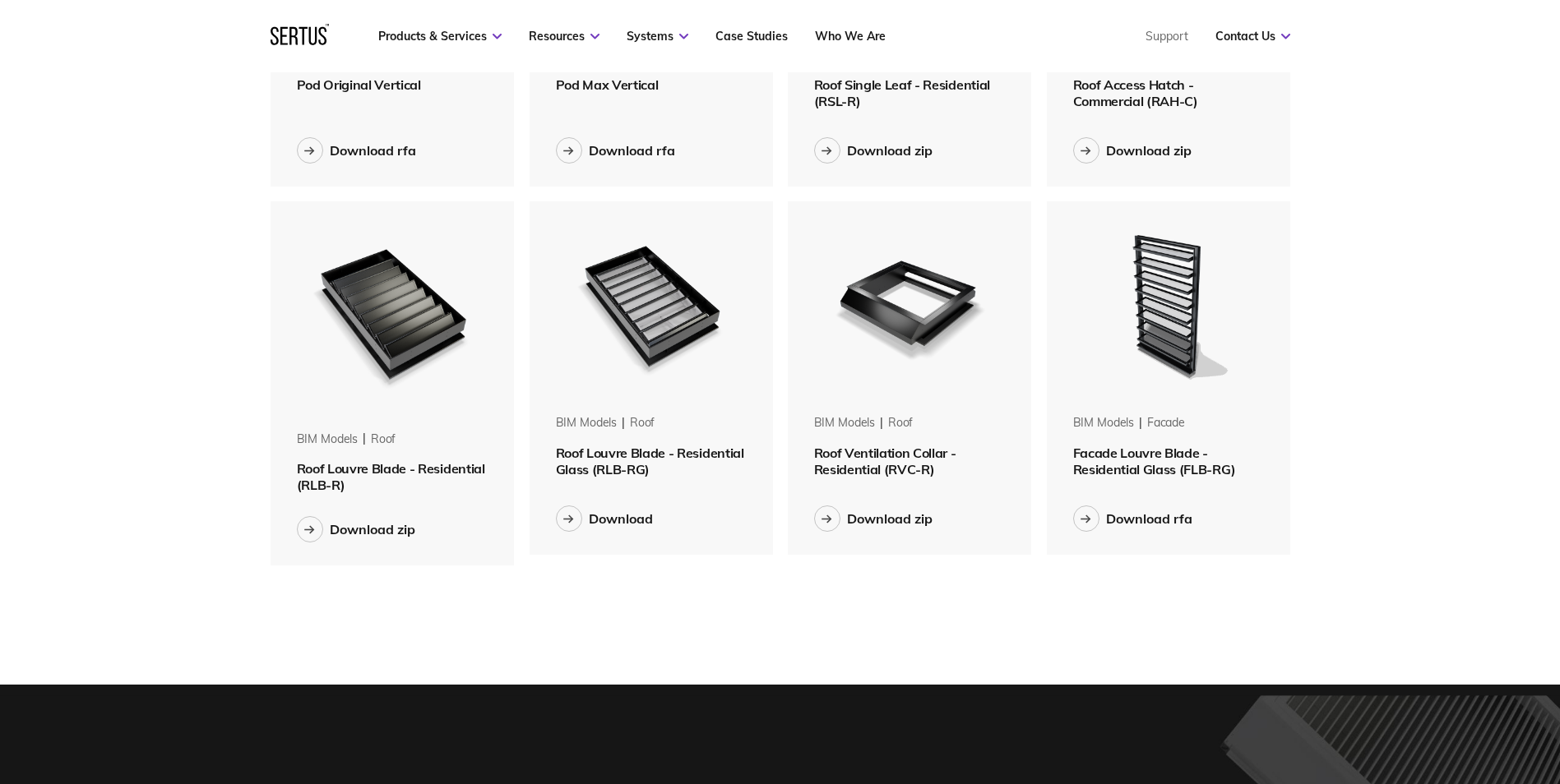
click at [639, 452] on span "Roof Louvre Blade - Residential Glass (RLB-RG)" at bounding box center [650, 462] width 188 height 33
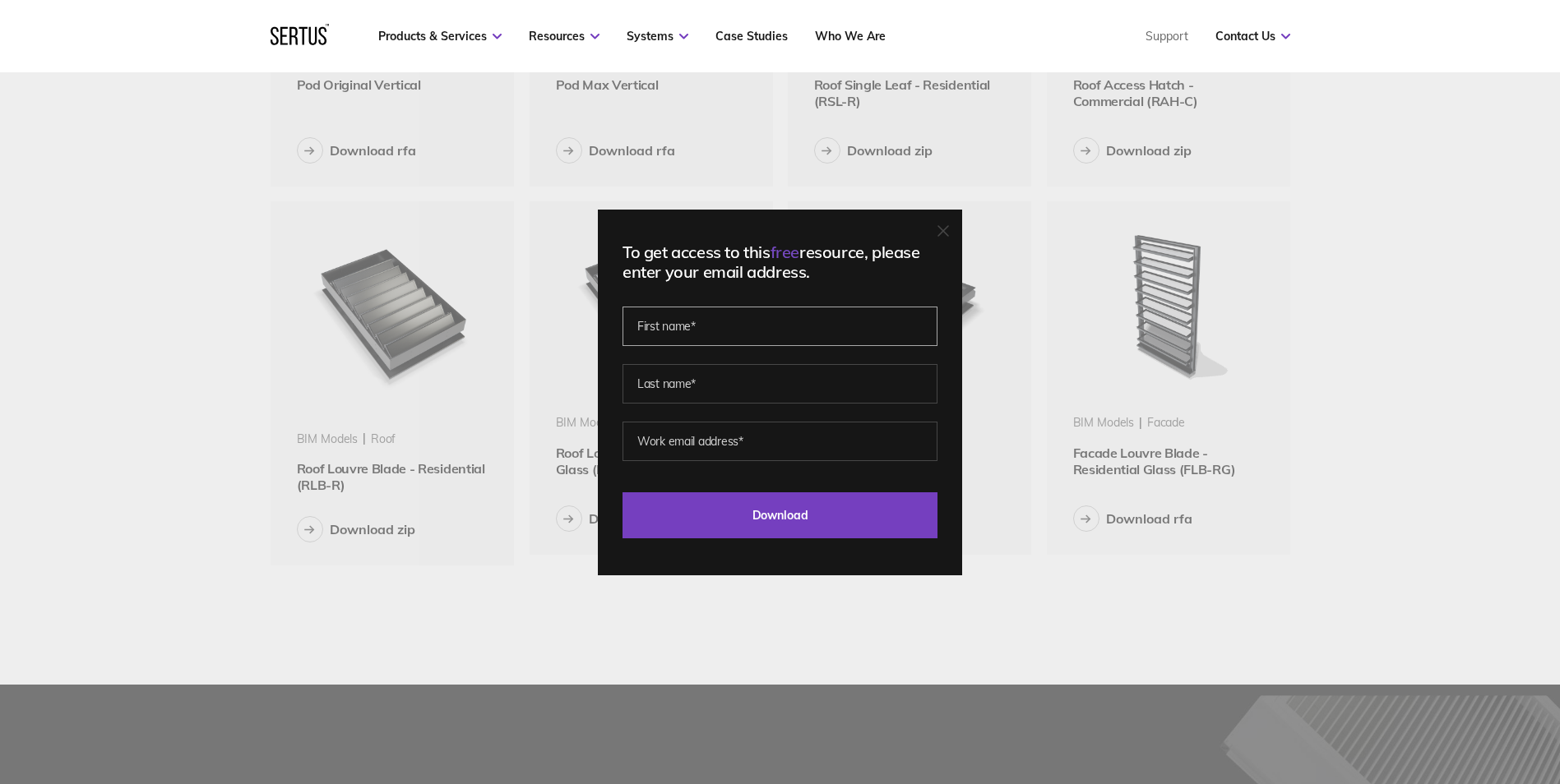
click at [726, 330] on input "text" at bounding box center [780, 326] width 315 height 40
type input "Sofia"
type input "Sergiou"
type input "[EMAIL_ADDRESS][DOMAIN_NAME]"
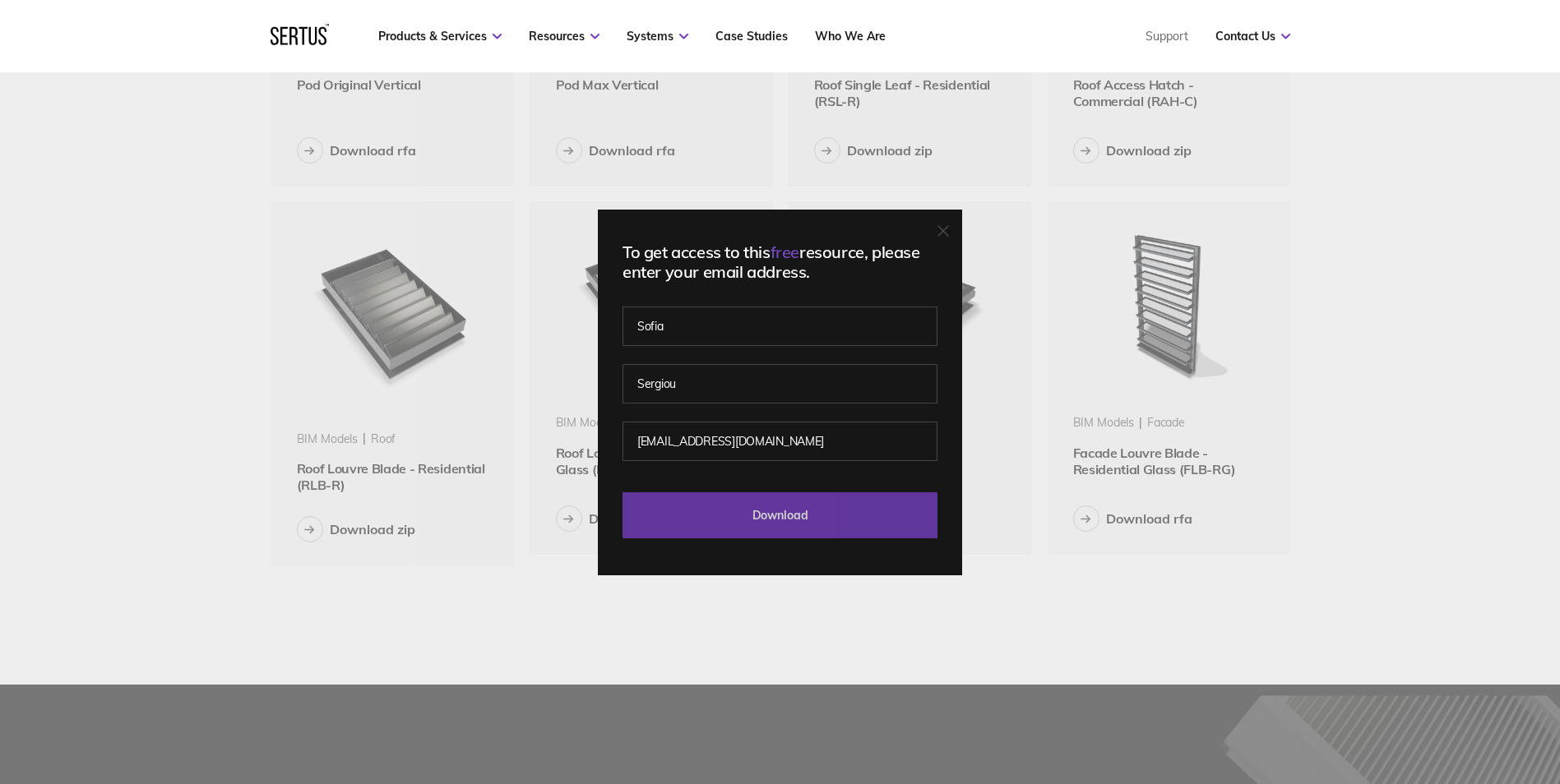
click at [791, 538] on input "Download" at bounding box center [780, 516] width 315 height 46
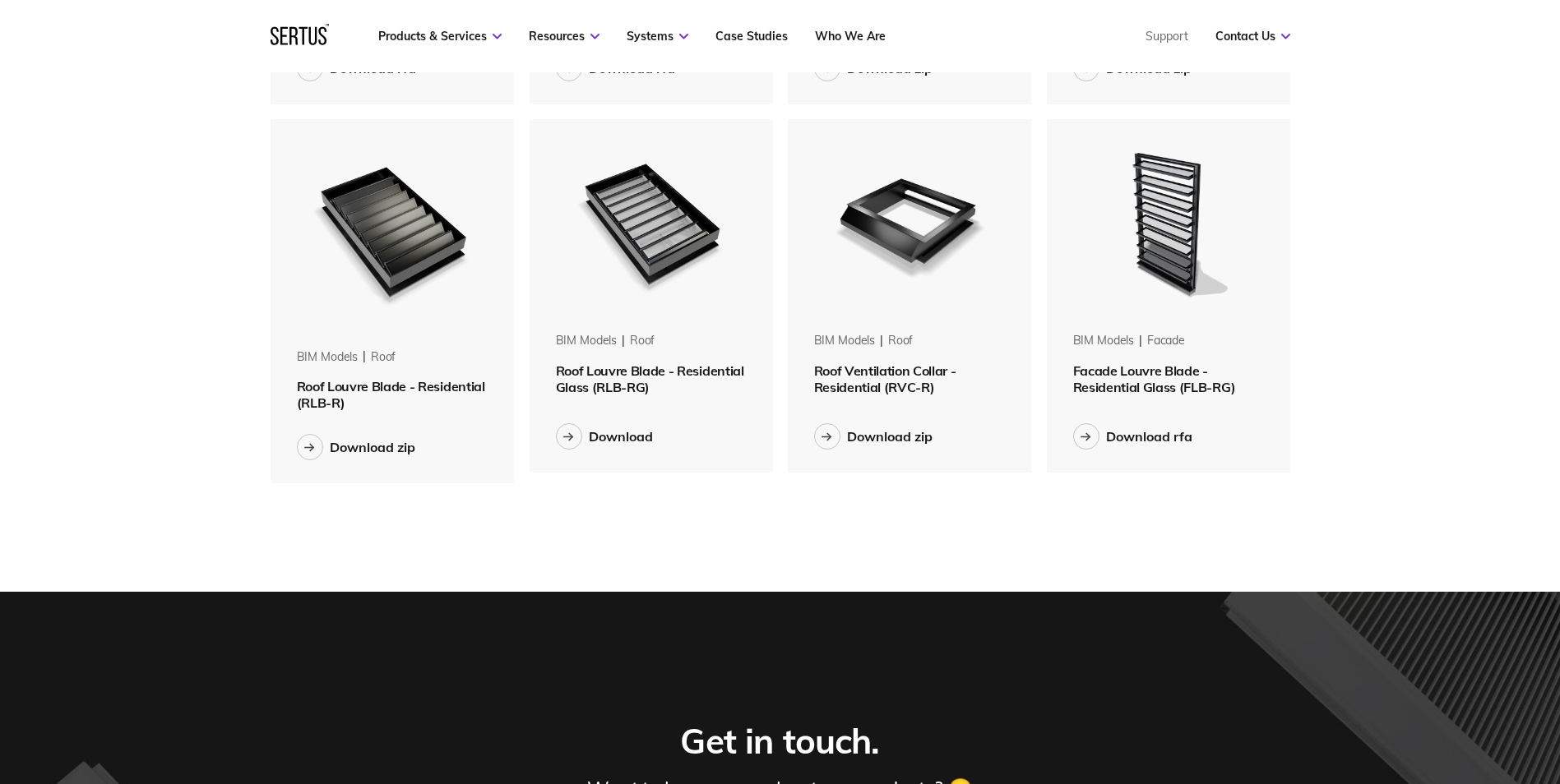
scroll to position [905, 0]
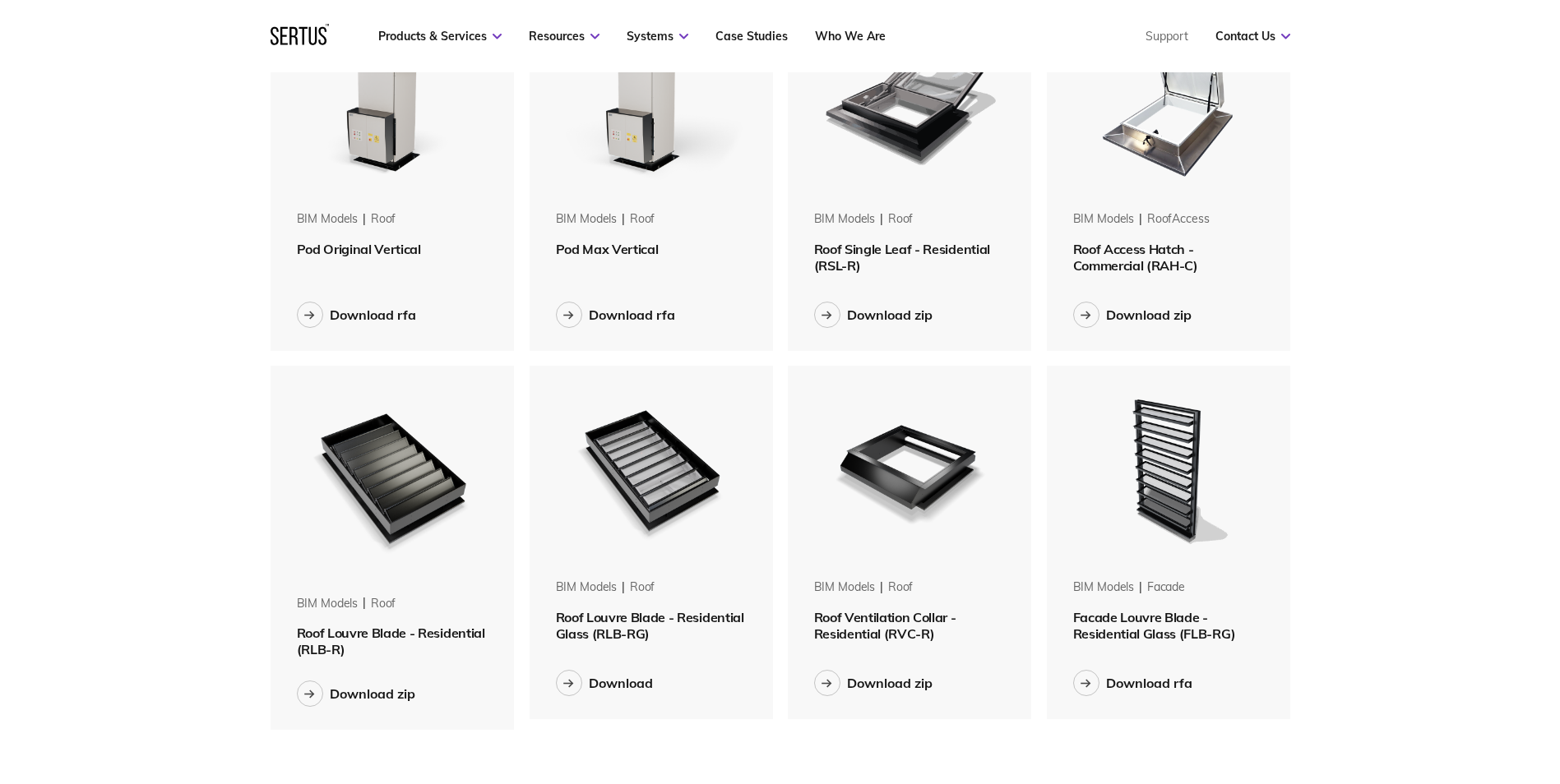
click at [708, 746] on div "All Downloads BIM Models BIM Models roof Roof Enviro Module (REM) Download zip …" at bounding box center [780, 23] width 1085 height 1632
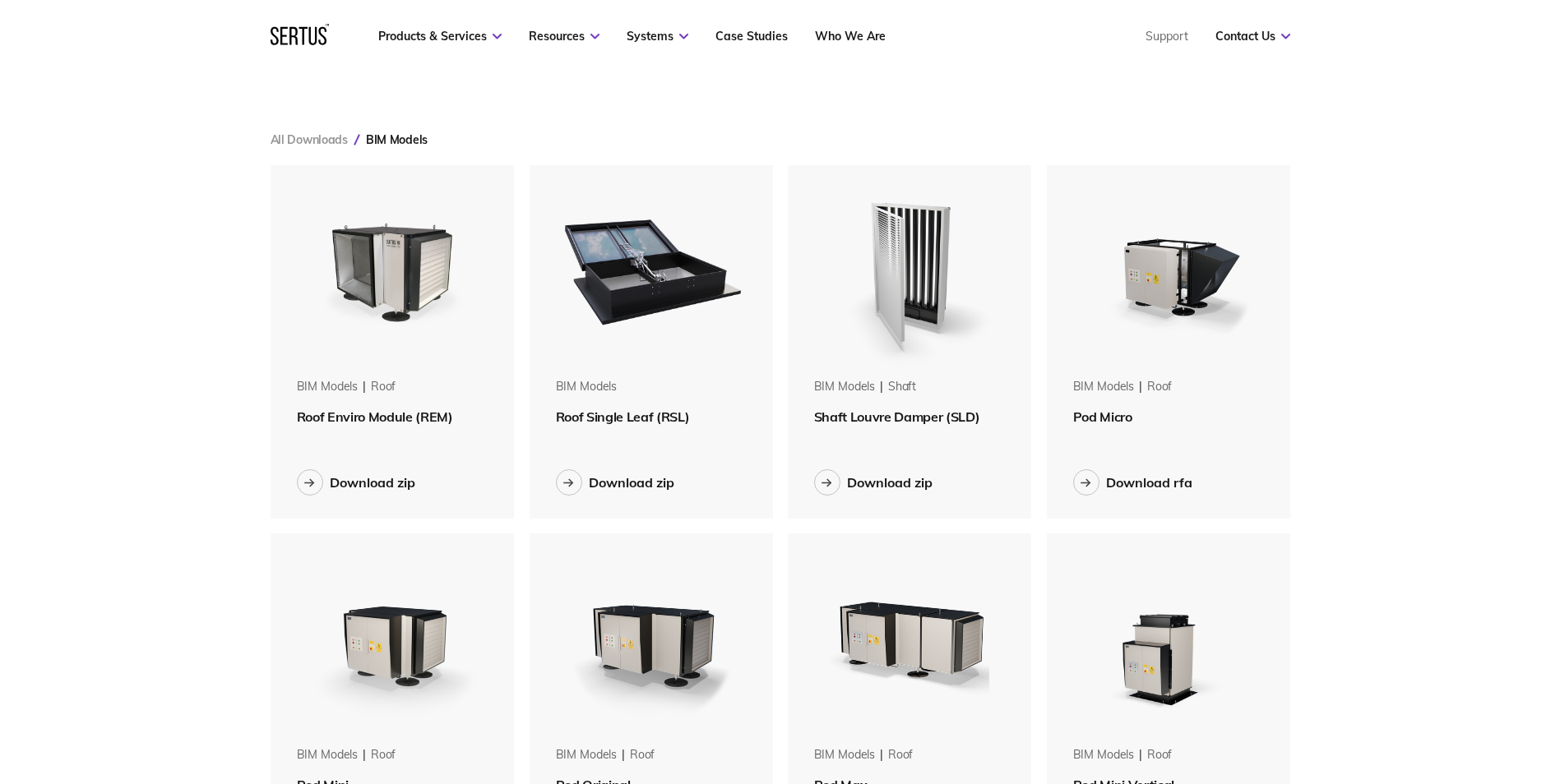
scroll to position [82, 0]
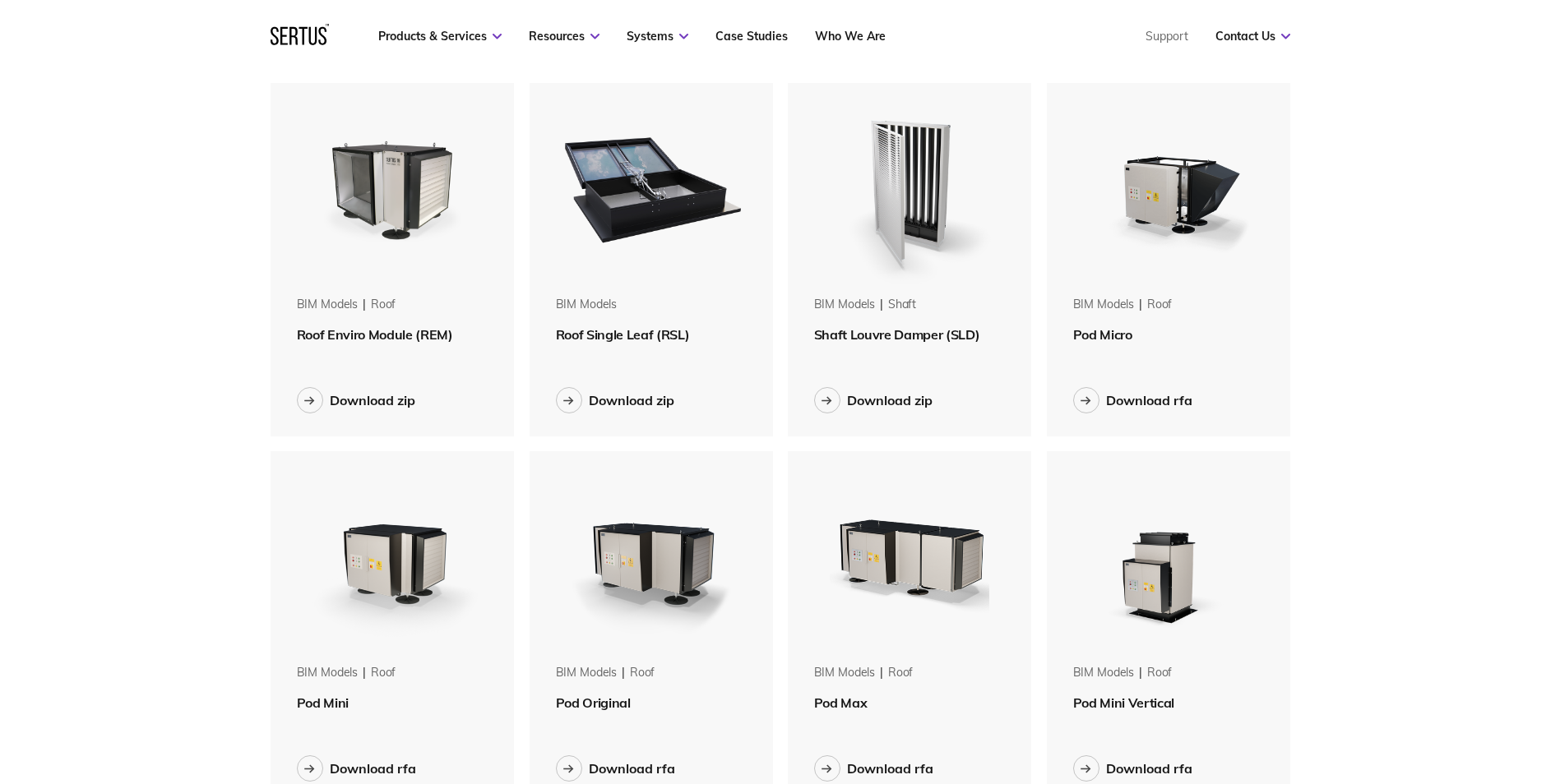
click at [1062, 44] on nav "Products & Services Resources Systems Case Studies Who We Are Support Contact U…" at bounding box center [780, 36] width 1020 height 73
